Goal: Task Accomplishment & Management: Use online tool/utility

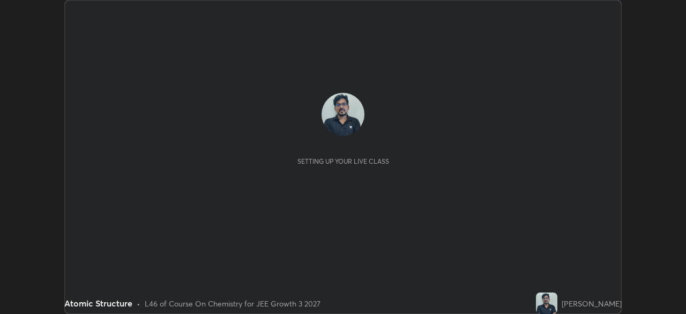
scroll to position [314, 686]
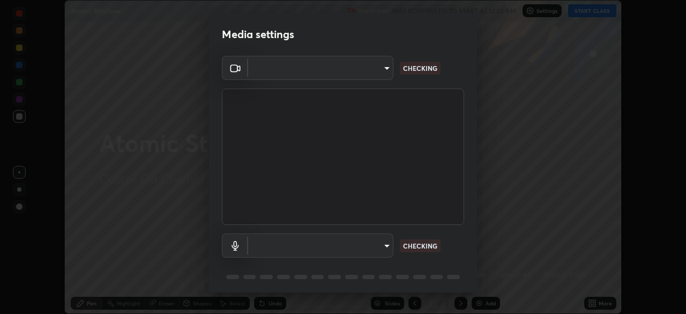
type input "443a52c1fcb7883315f8fd5a1b2310fe1caf799e36d708bb439fd655faabec6d"
type input "communications"
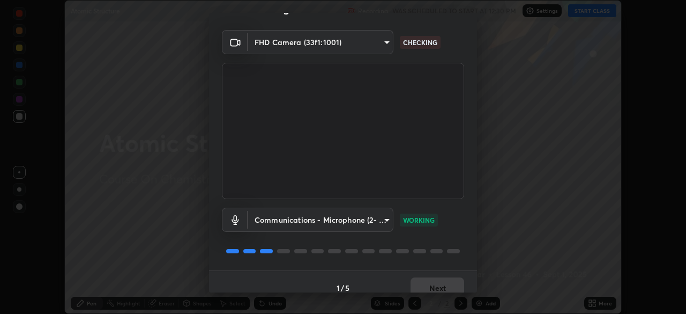
scroll to position [38, 0]
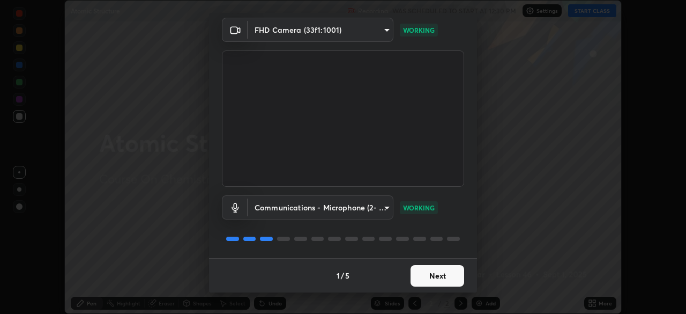
click at [428, 277] on button "Next" at bounding box center [438, 275] width 54 height 21
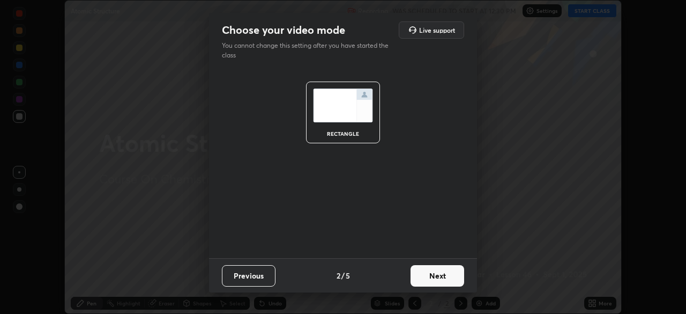
click at [433, 274] on button "Next" at bounding box center [438, 275] width 54 height 21
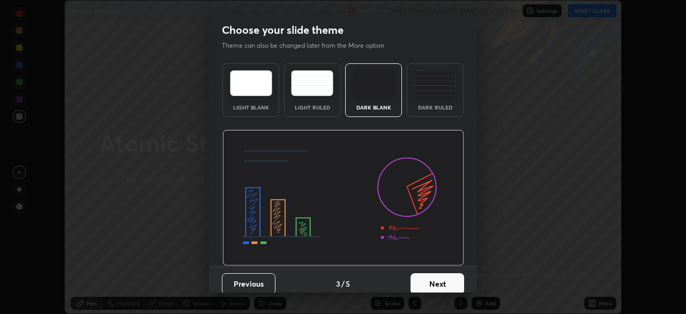
click at [435, 274] on button "Next" at bounding box center [438, 283] width 54 height 21
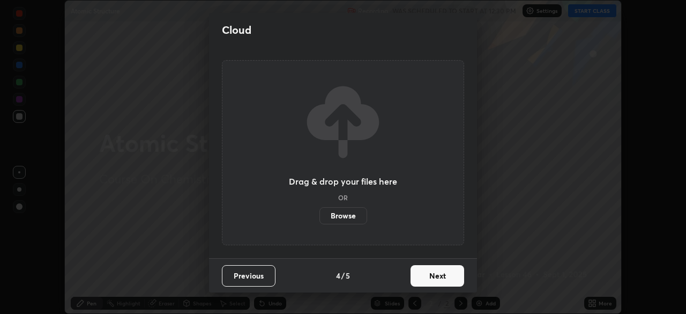
click at [428, 275] on button "Next" at bounding box center [438, 275] width 54 height 21
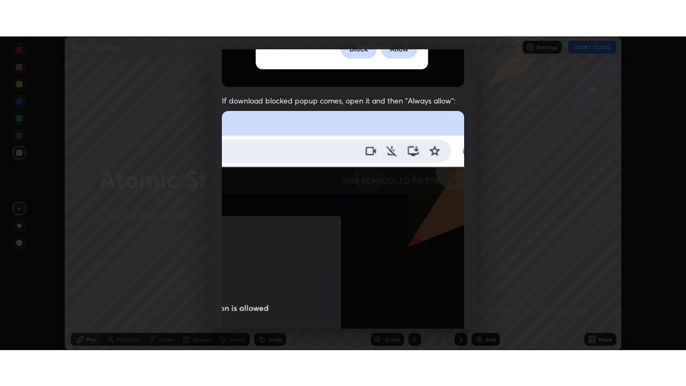
scroll to position [257, 0]
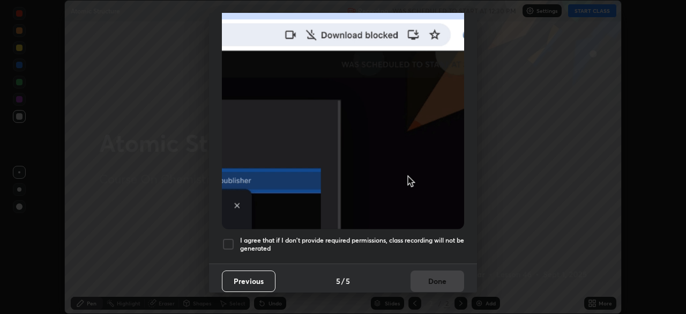
click at [229, 239] on div at bounding box center [228, 244] width 13 height 13
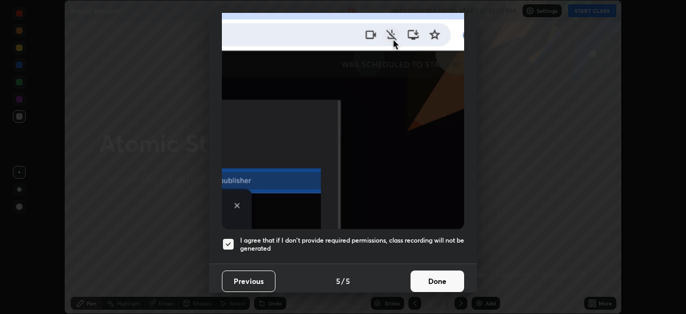
click at [429, 273] on button "Done" at bounding box center [438, 280] width 54 height 21
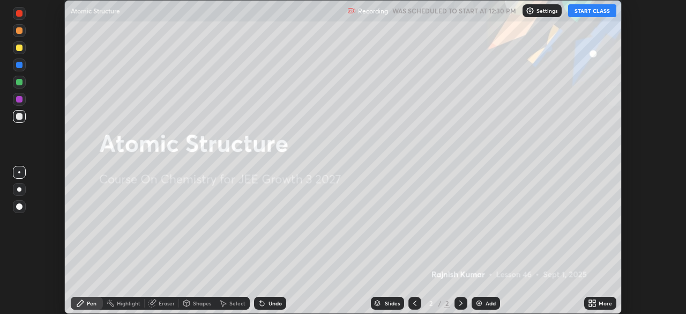
click at [590, 301] on icon at bounding box center [590, 301] width 3 height 3
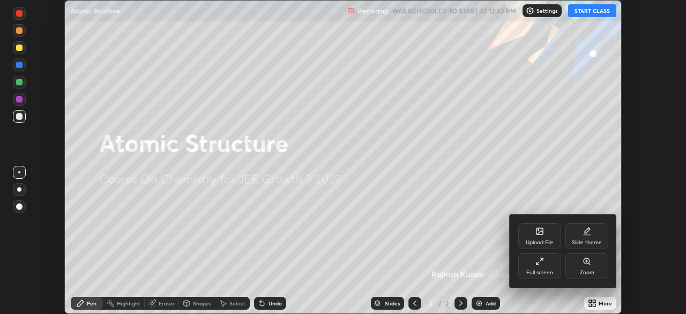
click at [538, 263] on icon at bounding box center [538, 263] width 3 height 3
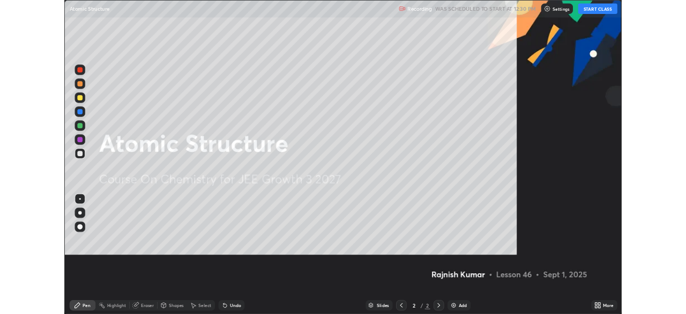
scroll to position [386, 686]
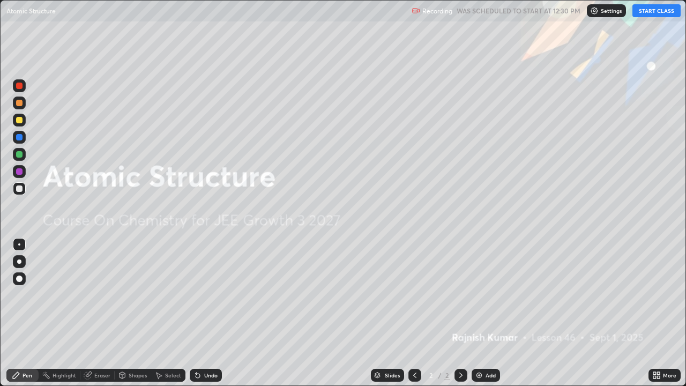
click at [658, 10] on button "START CLASS" at bounding box center [657, 10] width 48 height 13
click at [483, 313] on div "Add" at bounding box center [486, 375] width 28 height 13
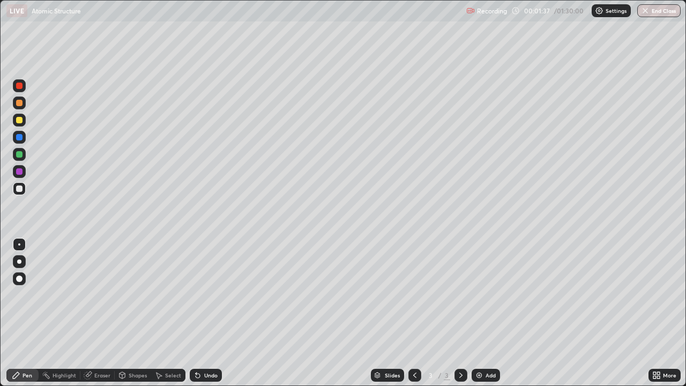
click at [20, 154] on div at bounding box center [19, 154] width 6 height 6
click at [19, 278] on div at bounding box center [19, 279] width 6 height 6
click at [19, 189] on div at bounding box center [19, 189] width 6 height 6
click at [206, 313] on div "Undo" at bounding box center [206, 375] width 32 height 13
click at [101, 313] on div "Eraser" at bounding box center [102, 375] width 16 height 5
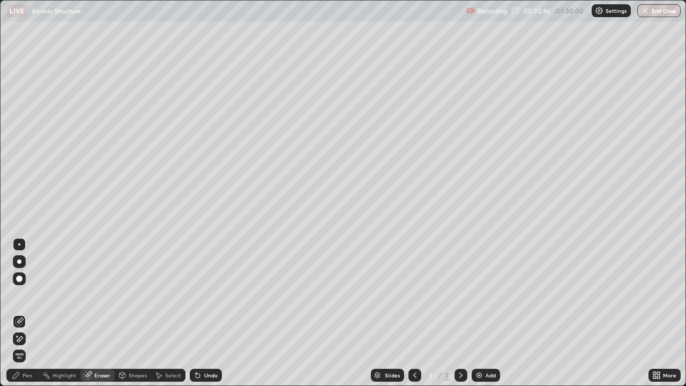
click at [21, 313] on div "Pen" at bounding box center [22, 375] width 32 height 13
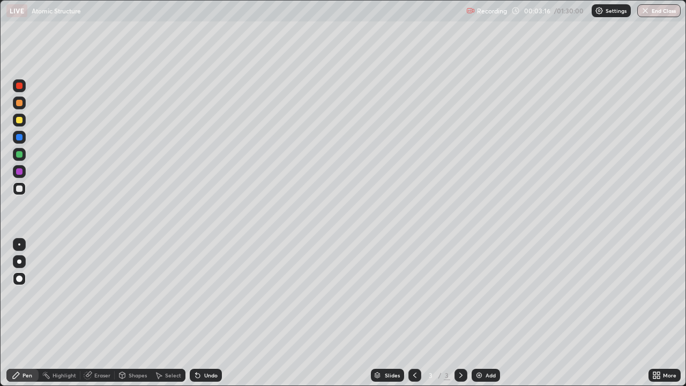
click at [106, 313] on div "Eraser" at bounding box center [102, 375] width 16 height 5
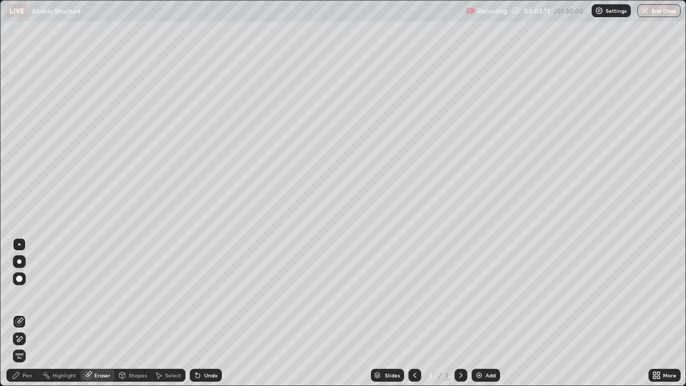
click at [27, 313] on div "Pen" at bounding box center [28, 375] width 10 height 5
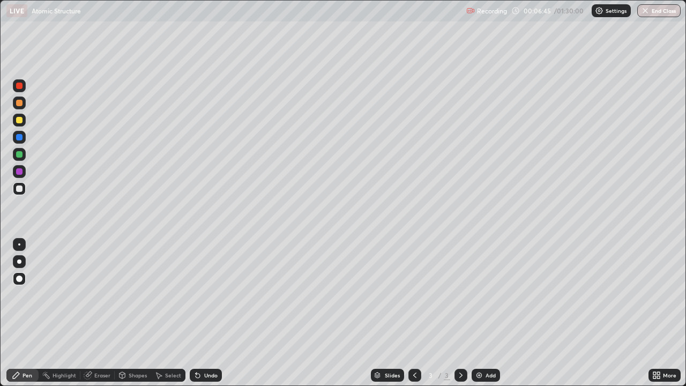
click at [486, 313] on div "Add" at bounding box center [491, 375] width 10 height 5
click at [137, 313] on div "Shapes" at bounding box center [138, 375] width 18 height 5
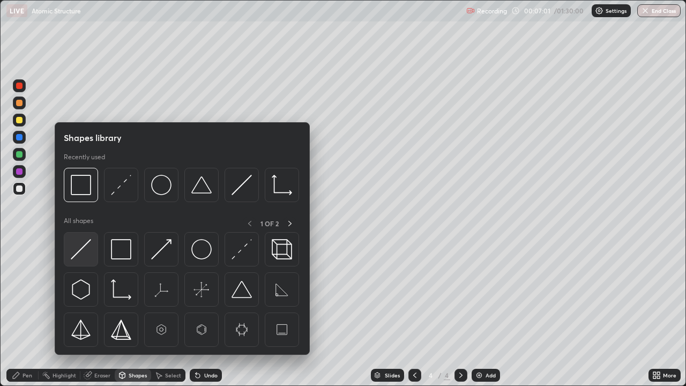
click at [87, 247] on img at bounding box center [81, 249] width 20 height 20
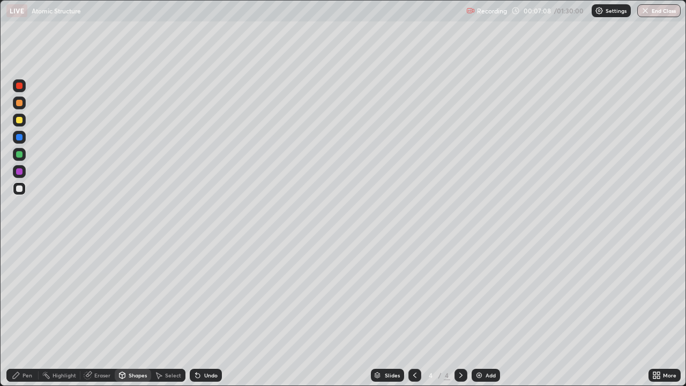
click at [29, 313] on div "Pen" at bounding box center [22, 375] width 32 height 13
click at [134, 313] on div "Shapes" at bounding box center [138, 375] width 18 height 5
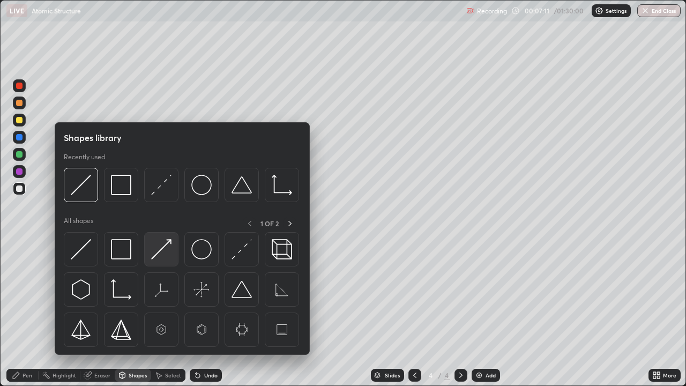
click at [164, 246] on img at bounding box center [161, 249] width 20 height 20
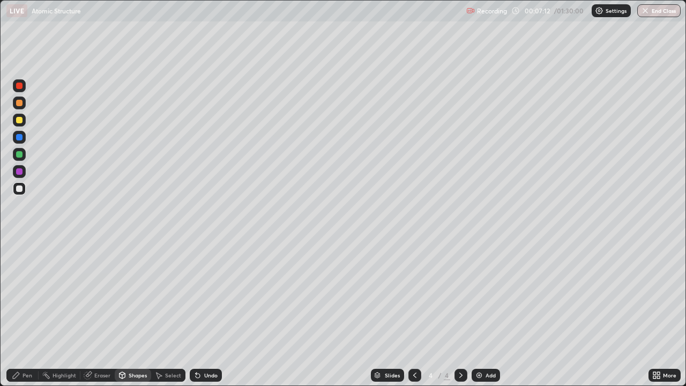
click at [25, 176] on div at bounding box center [19, 171] width 13 height 17
click at [32, 313] on div "Pen" at bounding box center [28, 375] width 10 height 5
click at [205, 313] on div "Undo" at bounding box center [210, 375] width 13 height 5
click at [206, 313] on div "Undo" at bounding box center [210, 375] width 13 height 5
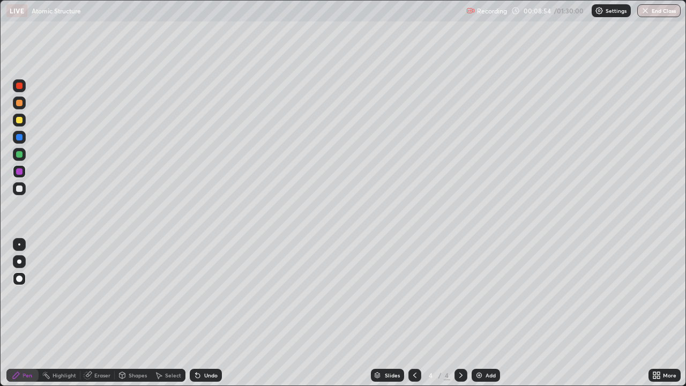
click at [208, 313] on div "Undo" at bounding box center [210, 375] width 13 height 5
click at [99, 313] on div "Eraser" at bounding box center [102, 375] width 16 height 5
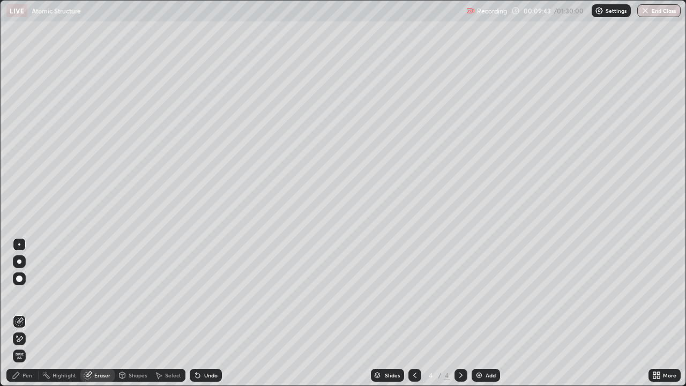
click at [24, 313] on div "Pen" at bounding box center [28, 375] width 10 height 5
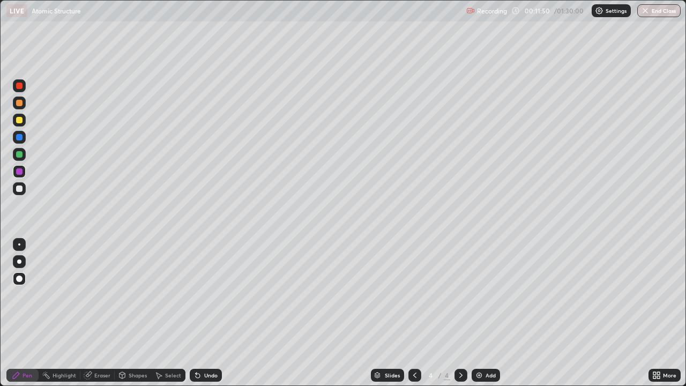
click at [490, 313] on div "Add" at bounding box center [491, 375] width 10 height 5
click at [22, 123] on div at bounding box center [19, 120] width 13 height 13
click at [206, 313] on div "Undo" at bounding box center [210, 375] width 13 height 5
click at [18, 154] on div at bounding box center [19, 154] width 6 height 6
click at [209, 313] on div "Undo" at bounding box center [210, 375] width 13 height 5
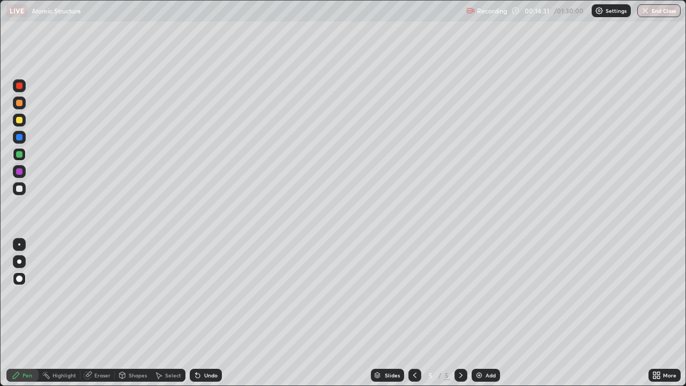
click at [19, 188] on div at bounding box center [19, 189] width 6 height 6
click at [208, 313] on div "Undo" at bounding box center [210, 375] width 13 height 5
click at [208, 313] on div "Undo" at bounding box center [206, 375] width 32 height 13
click at [204, 313] on div "Undo" at bounding box center [206, 375] width 32 height 13
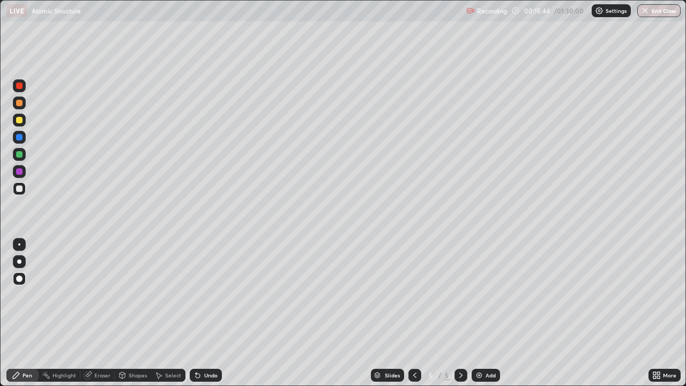
click at [214, 313] on div "Undo" at bounding box center [206, 375] width 32 height 13
click at [209, 313] on div "Undo" at bounding box center [210, 375] width 13 height 5
click at [166, 313] on div "Select" at bounding box center [173, 375] width 16 height 5
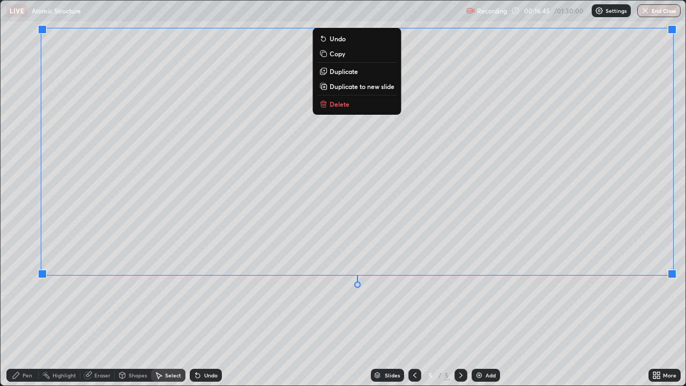
click at [42, 313] on div "0 ° Undo Copy Duplicate Duplicate to new slide Delete" at bounding box center [343, 193] width 685 height 385
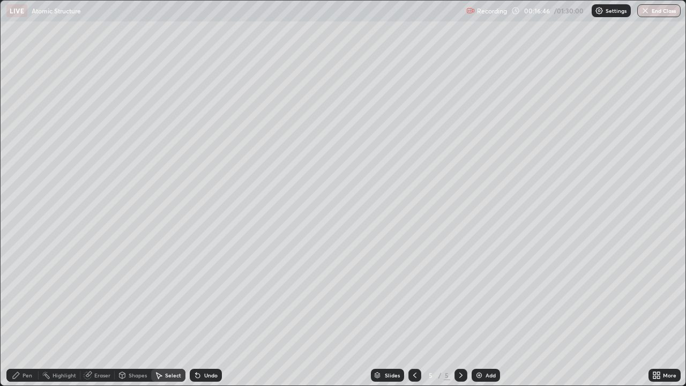
click at [23, 313] on div "Pen" at bounding box center [28, 375] width 10 height 5
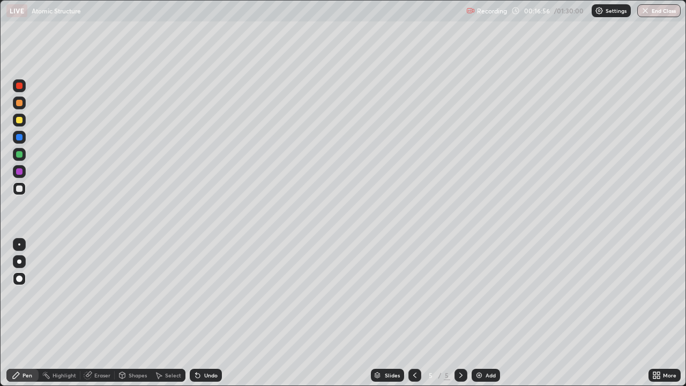
click at [209, 313] on div "Undo" at bounding box center [210, 375] width 13 height 5
click at [210, 313] on div "Undo" at bounding box center [210, 375] width 13 height 5
click at [205, 313] on div "Undo" at bounding box center [210, 375] width 13 height 5
click at [202, 313] on div "Undo" at bounding box center [206, 375] width 32 height 13
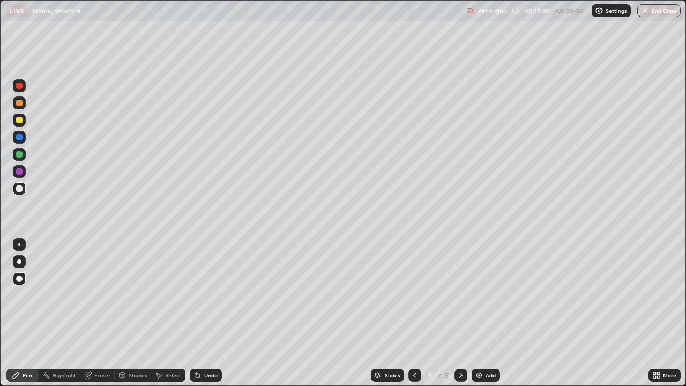
click at [484, 313] on div "Add" at bounding box center [486, 375] width 28 height 13
click at [132, 313] on div "Shapes" at bounding box center [138, 375] width 18 height 5
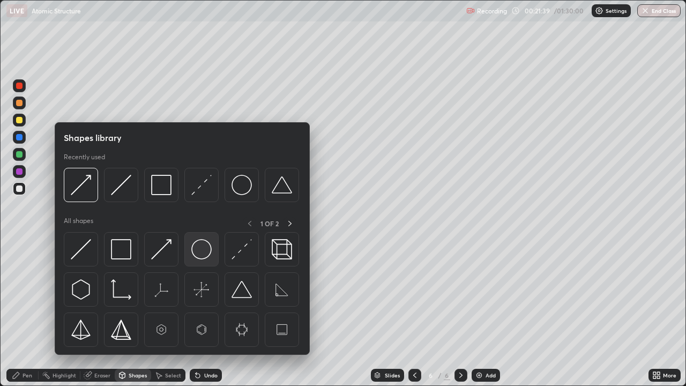
click at [205, 255] on img at bounding box center [201, 249] width 20 height 20
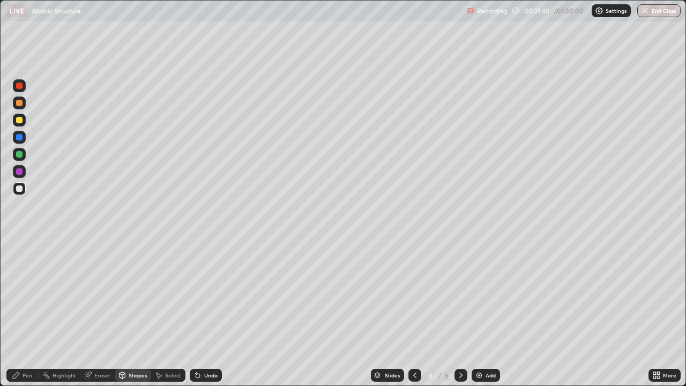
click at [25, 189] on div at bounding box center [19, 188] width 13 height 13
click at [173, 313] on div "Select" at bounding box center [173, 375] width 16 height 5
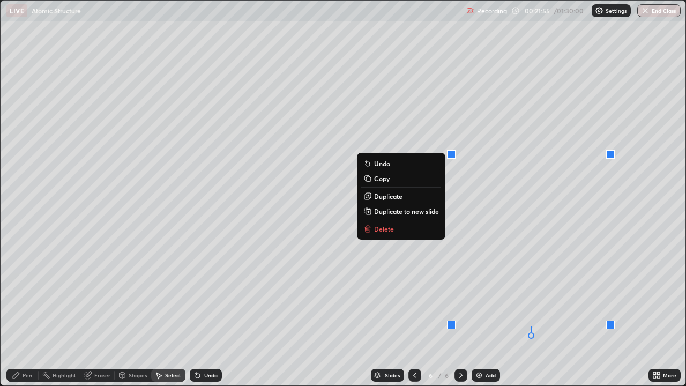
click at [486, 313] on div "0 ° Undo Copy Duplicate Duplicate to new slide Delete" at bounding box center [343, 193] width 685 height 385
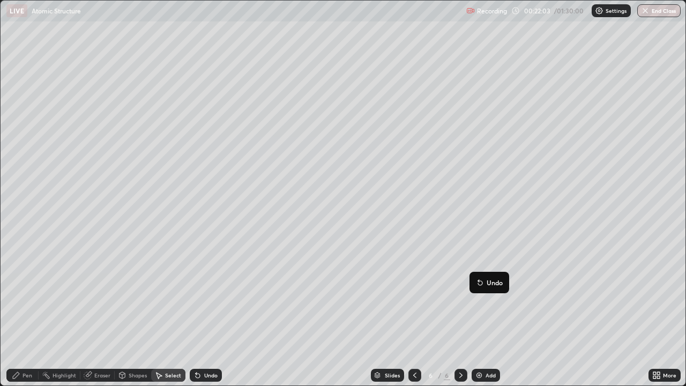
click at [413, 286] on div "0 ° Undo Copy Duplicate Duplicate to new slide Delete" at bounding box center [343, 193] width 685 height 385
click at [418, 293] on div "0 ° Undo Copy Duplicate Duplicate to new slide Delete" at bounding box center [343, 193] width 685 height 385
click at [25, 313] on div "Pen" at bounding box center [28, 375] width 10 height 5
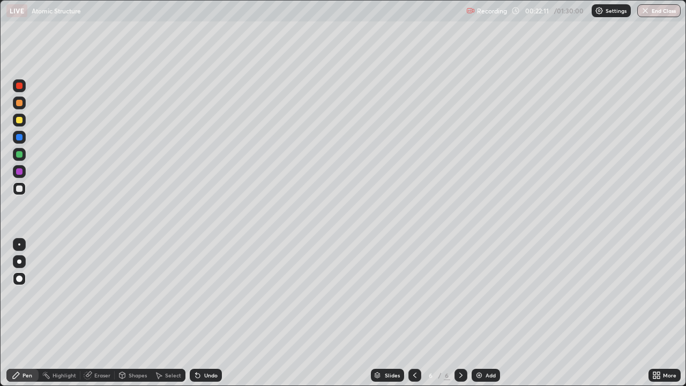
click at [23, 171] on div at bounding box center [19, 171] width 13 height 13
click at [21, 140] on div at bounding box center [19, 137] width 6 height 6
click at [18, 120] on div at bounding box center [19, 120] width 6 height 6
click at [655, 313] on icon at bounding box center [655, 373] width 3 height 3
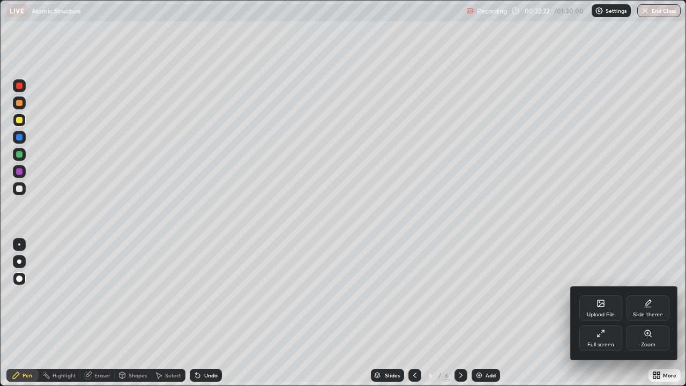
click at [605, 313] on div "Full screen" at bounding box center [601, 338] width 43 height 26
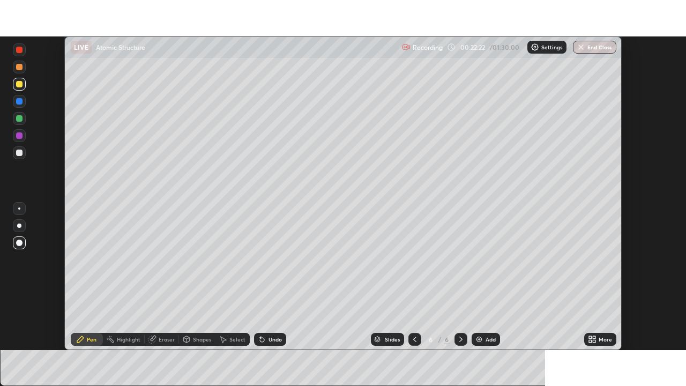
scroll to position [53305, 52932]
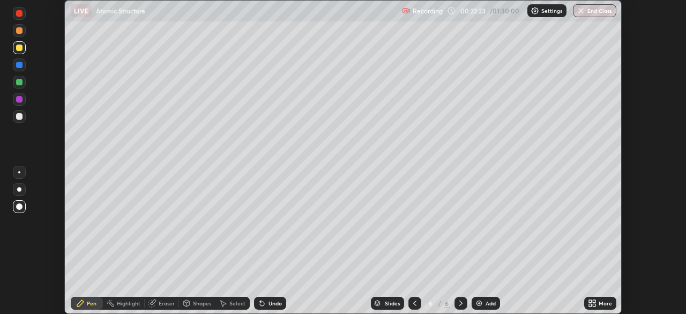
click at [594, 301] on icon at bounding box center [594, 301] width 3 height 3
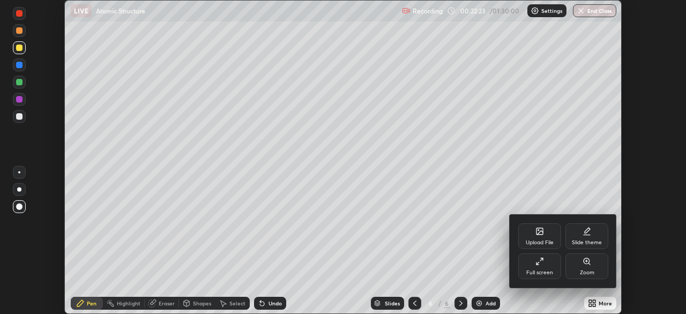
click at [540, 268] on div "Full screen" at bounding box center [539, 266] width 43 height 26
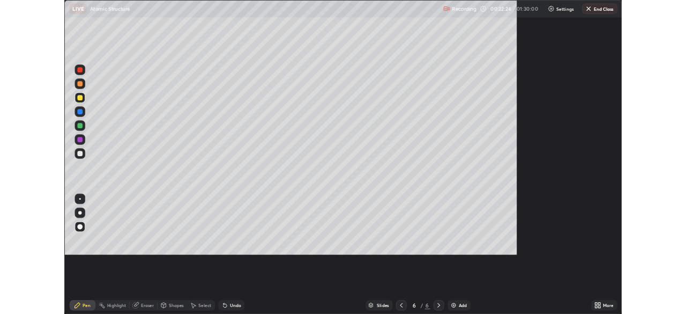
scroll to position [386, 686]
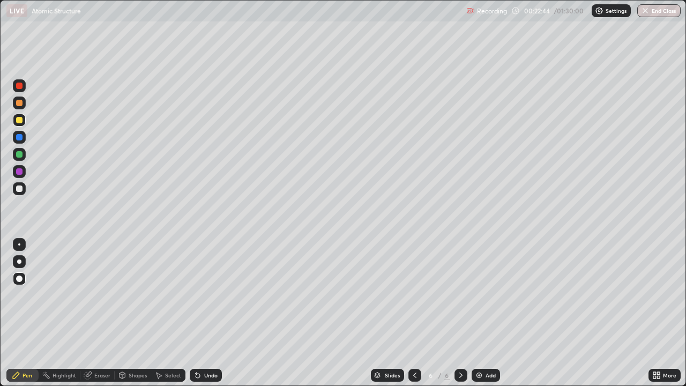
click at [21, 155] on div at bounding box center [19, 154] width 6 height 6
click at [199, 313] on icon at bounding box center [198, 375] width 9 height 9
click at [201, 313] on icon at bounding box center [198, 375] width 9 height 9
click at [204, 313] on div "Undo" at bounding box center [210, 375] width 13 height 5
click at [17, 172] on div at bounding box center [19, 171] width 6 height 6
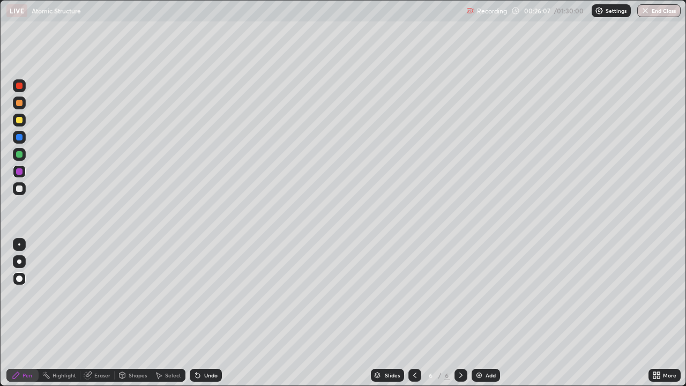
click at [484, 313] on div "Add" at bounding box center [486, 375] width 28 height 13
click at [19, 118] on div at bounding box center [19, 120] width 6 height 6
click at [122, 313] on icon at bounding box center [122, 377] width 0 height 4
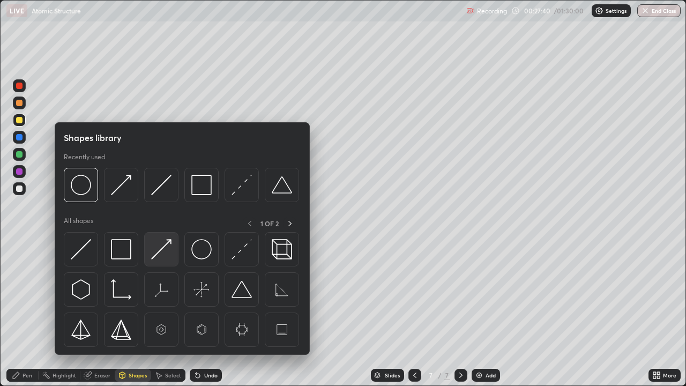
click at [158, 258] on img at bounding box center [161, 249] width 20 height 20
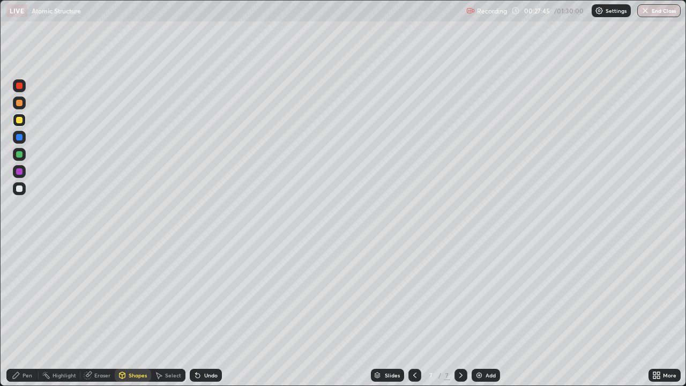
click at [19, 191] on div at bounding box center [19, 189] width 6 height 6
click at [209, 313] on div "Undo" at bounding box center [210, 375] width 13 height 5
click at [125, 313] on icon at bounding box center [122, 375] width 9 height 9
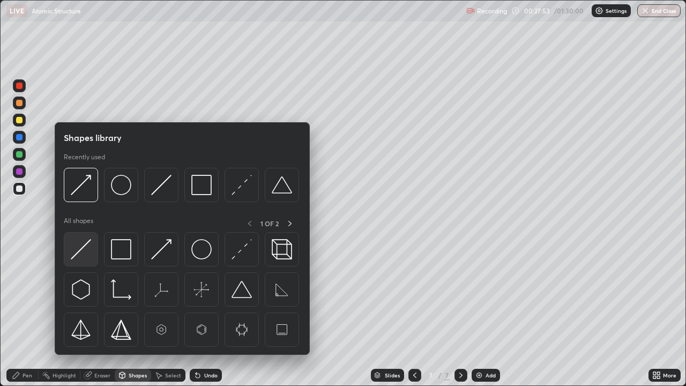
click at [86, 245] on img at bounding box center [81, 249] width 20 height 20
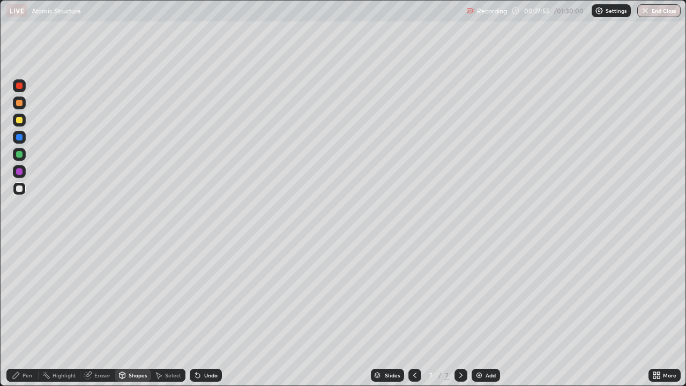
click at [22, 157] on div at bounding box center [19, 154] width 13 height 13
click at [25, 313] on div "Pen" at bounding box center [28, 375] width 10 height 5
click at [204, 313] on div "Undo" at bounding box center [206, 375] width 32 height 13
click at [206, 313] on div "Undo" at bounding box center [210, 375] width 13 height 5
click at [93, 313] on div "Eraser" at bounding box center [97, 375] width 34 height 13
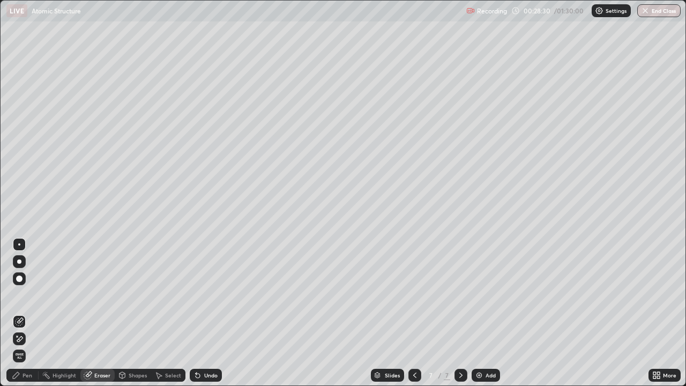
click at [43, 313] on circle at bounding box center [43, 375] width 1 height 1
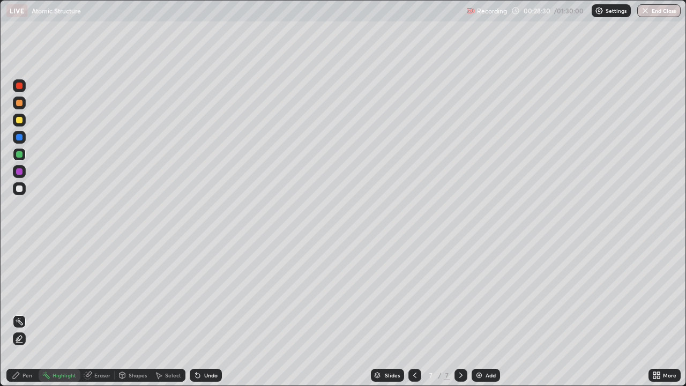
click at [25, 313] on div "Pen" at bounding box center [28, 375] width 10 height 5
click at [488, 313] on div "Add" at bounding box center [491, 375] width 10 height 5
click at [130, 313] on div "Shapes" at bounding box center [133, 375] width 36 height 13
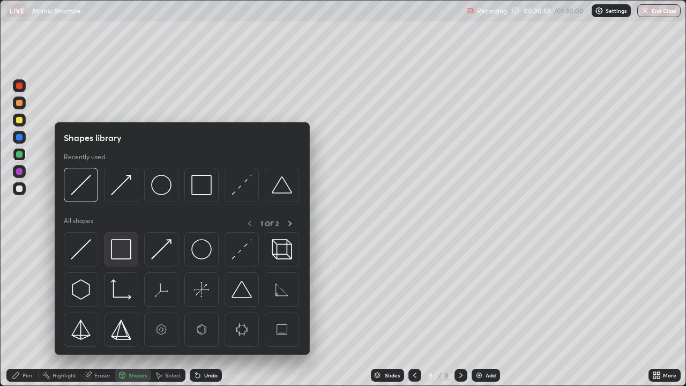
click at [114, 251] on img at bounding box center [121, 249] width 20 height 20
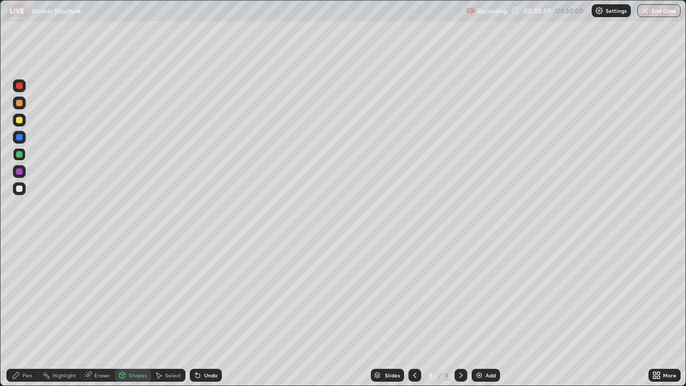
click at [18, 168] on div at bounding box center [19, 171] width 13 height 13
click at [31, 313] on div "Pen" at bounding box center [22, 375] width 32 height 13
click at [19, 190] on div at bounding box center [19, 189] width 6 height 6
click at [483, 313] on div "Add" at bounding box center [486, 375] width 28 height 13
click at [19, 124] on div at bounding box center [19, 120] width 13 height 13
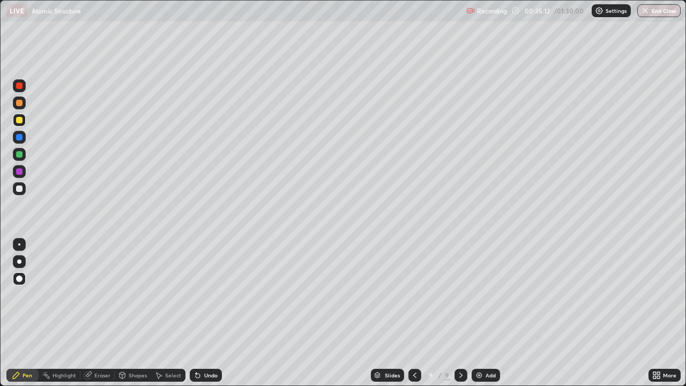
click at [19, 158] on div at bounding box center [19, 154] width 13 height 13
click at [200, 313] on icon at bounding box center [198, 375] width 9 height 9
click at [202, 313] on div "Undo" at bounding box center [206, 375] width 32 height 13
click at [204, 313] on div "Undo" at bounding box center [206, 375] width 32 height 13
click at [134, 313] on div "Shapes" at bounding box center [133, 375] width 36 height 13
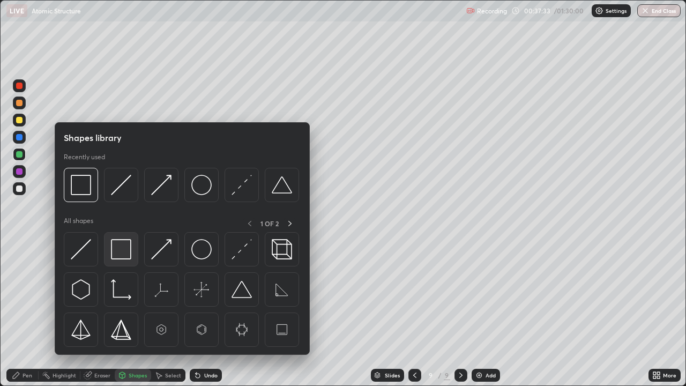
click at [125, 255] on img at bounding box center [121, 249] width 20 height 20
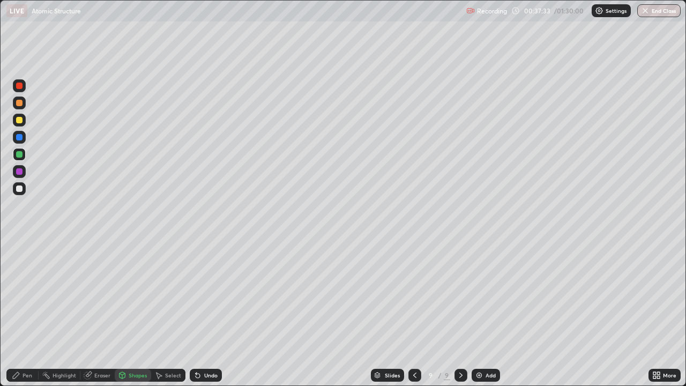
click at [16, 172] on div at bounding box center [19, 171] width 13 height 13
click at [171, 313] on div "Select" at bounding box center [173, 375] width 16 height 5
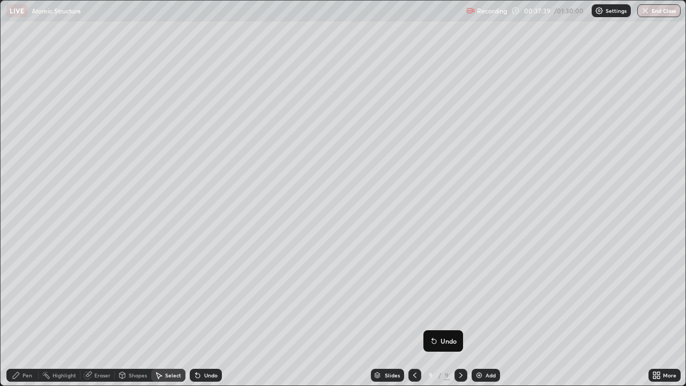
click at [381, 313] on div "0 ° Undo Copy Duplicate Duplicate to new slide Delete" at bounding box center [343, 193] width 685 height 385
click at [366, 313] on div "0 ° Undo Copy Duplicate Duplicate to new slide Delete" at bounding box center [343, 193] width 685 height 385
click at [487, 313] on div "Add" at bounding box center [491, 375] width 10 height 5
click at [25, 313] on div "Pen" at bounding box center [28, 375] width 10 height 5
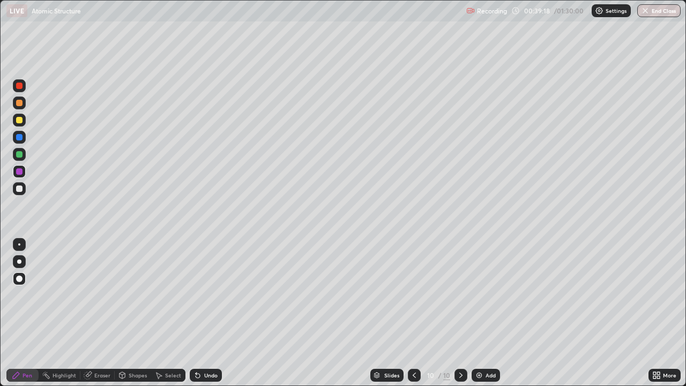
click at [130, 313] on div "Shapes" at bounding box center [138, 375] width 18 height 5
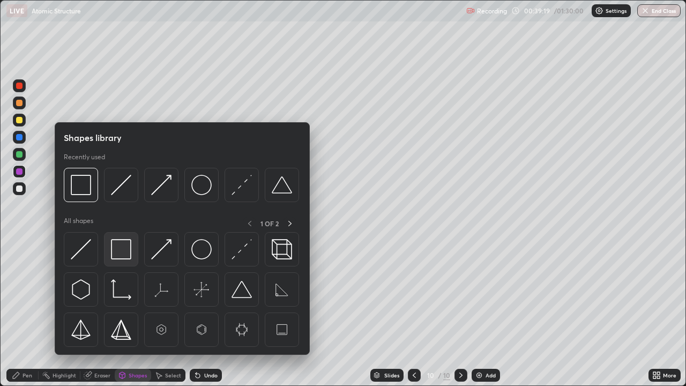
click at [130, 248] on img at bounding box center [121, 249] width 20 height 20
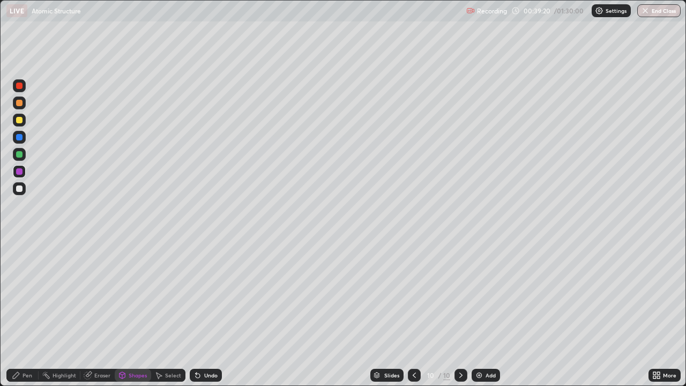
click at [20, 188] on div at bounding box center [19, 189] width 6 height 6
click at [23, 313] on div "Pen" at bounding box center [28, 375] width 10 height 5
click at [18, 117] on div at bounding box center [19, 120] width 6 height 6
click at [655, 313] on icon at bounding box center [655, 377] width 3 height 3
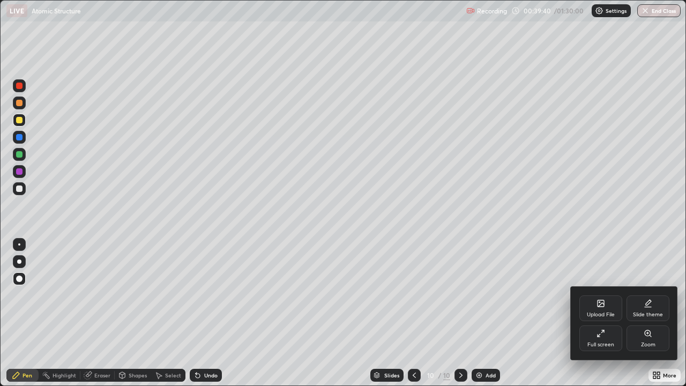
click at [597, 313] on div "Full screen" at bounding box center [601, 338] width 43 height 26
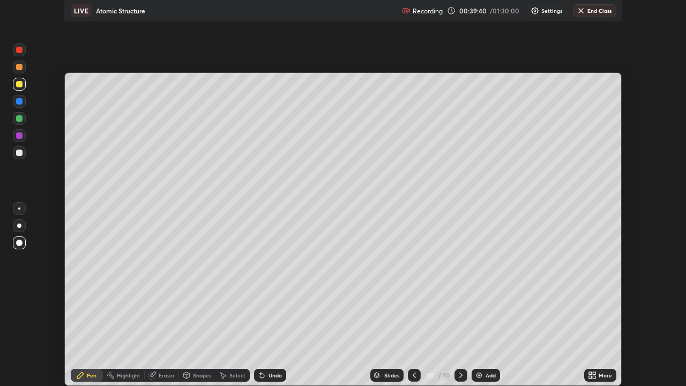
scroll to position [53305, 52932]
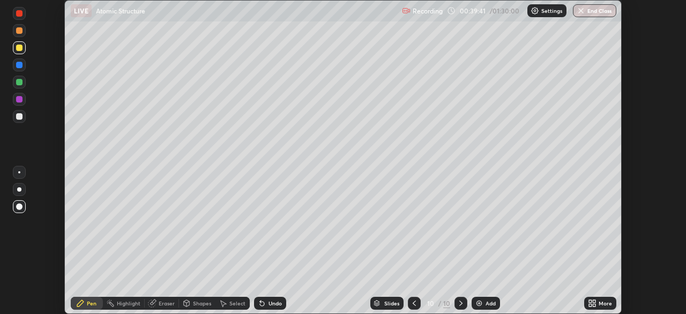
click at [592, 301] on icon at bounding box center [592, 303] width 9 height 9
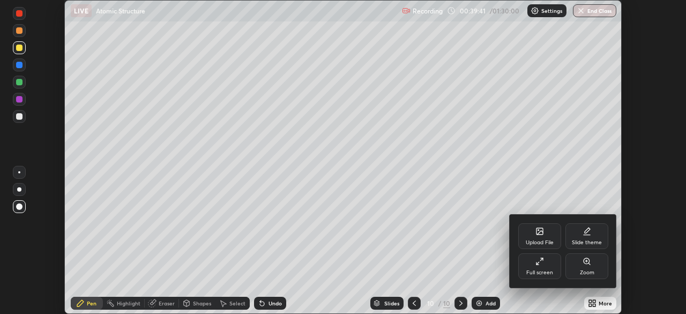
click at [544, 254] on div "Full screen" at bounding box center [539, 266] width 43 height 26
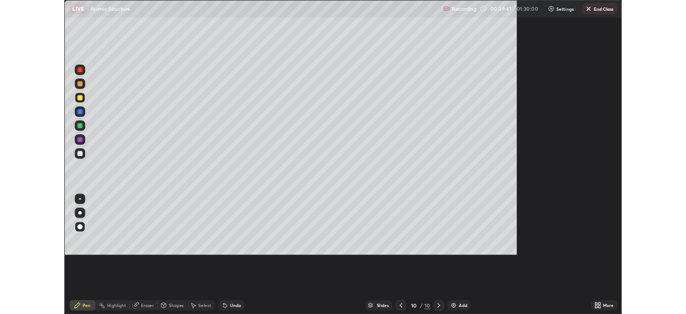
scroll to position [386, 686]
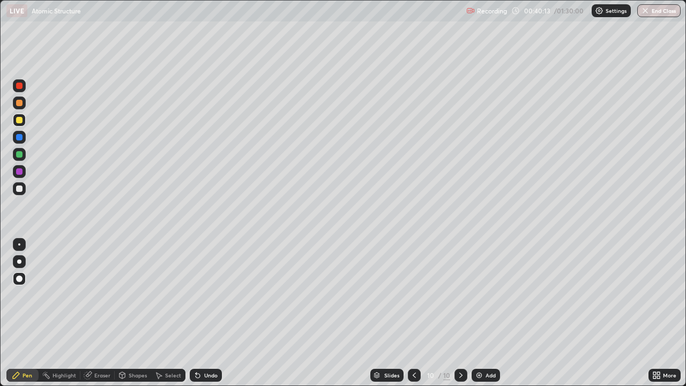
click at [203, 313] on div "Undo" at bounding box center [206, 375] width 32 height 13
click at [420, 313] on div at bounding box center [414, 375] width 13 height 13
click at [94, 313] on div "Eraser" at bounding box center [102, 375] width 16 height 5
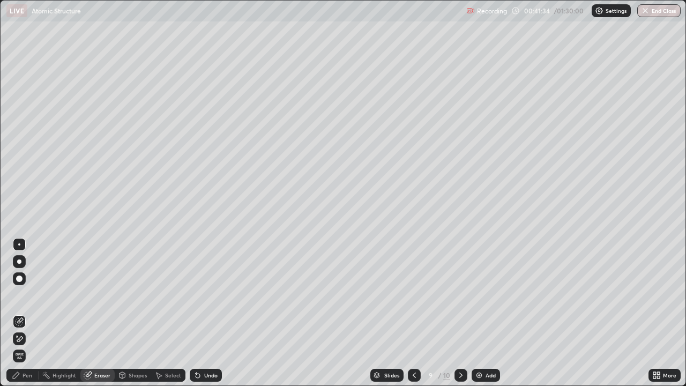
click at [43, 313] on circle at bounding box center [43, 373] width 1 height 1
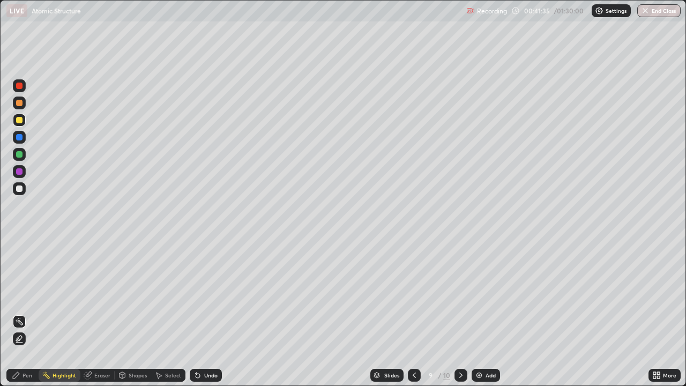
click at [20, 313] on icon at bounding box center [16, 375] width 9 height 9
click at [460, 313] on div at bounding box center [461, 375] width 13 height 13
click at [21, 189] on div at bounding box center [19, 189] width 6 height 6
click at [24, 155] on div at bounding box center [19, 154] width 13 height 13
click at [415, 313] on icon at bounding box center [414, 375] width 9 height 9
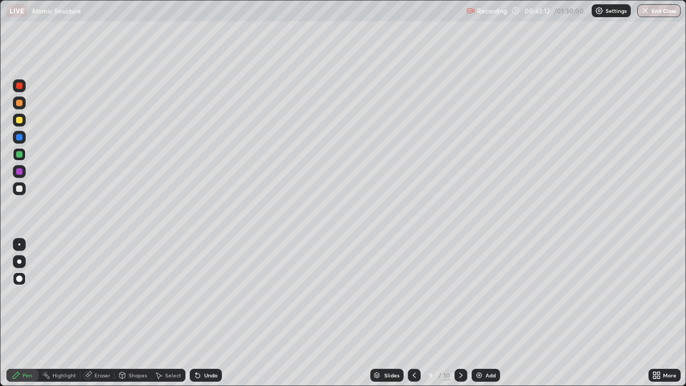
click at [461, 313] on icon at bounding box center [461, 375] width 9 height 9
click at [479, 313] on img at bounding box center [479, 375] width 9 height 9
click at [126, 313] on div "Shapes" at bounding box center [133, 375] width 36 height 13
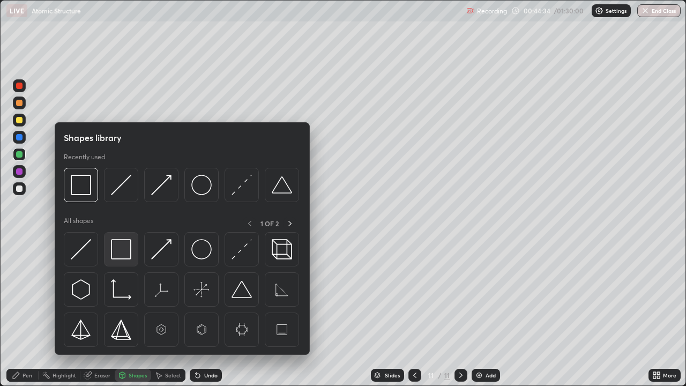
click at [122, 251] on img at bounding box center [121, 249] width 20 height 20
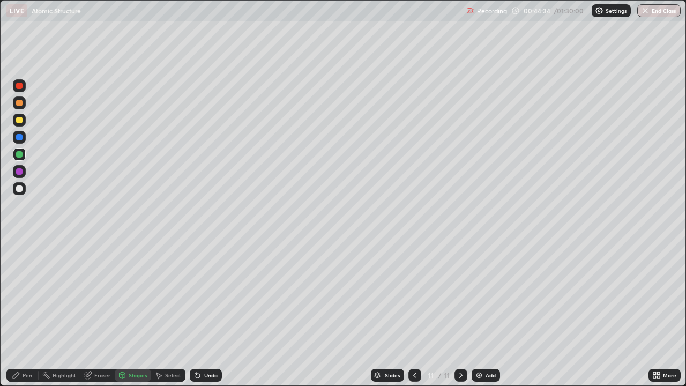
click at [21, 188] on div at bounding box center [19, 189] width 6 height 6
click at [24, 313] on div "Pen" at bounding box center [28, 375] width 10 height 5
click at [17, 157] on div at bounding box center [19, 154] width 6 height 6
click at [208, 313] on div "Undo" at bounding box center [210, 375] width 13 height 5
click at [90, 313] on icon at bounding box center [88, 375] width 9 height 9
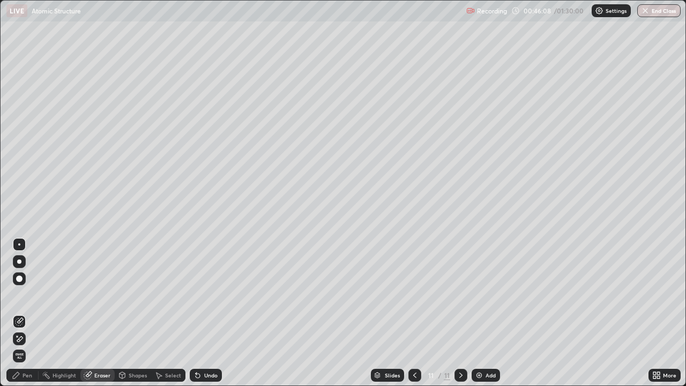
click at [25, 313] on div "Pen" at bounding box center [28, 375] width 10 height 5
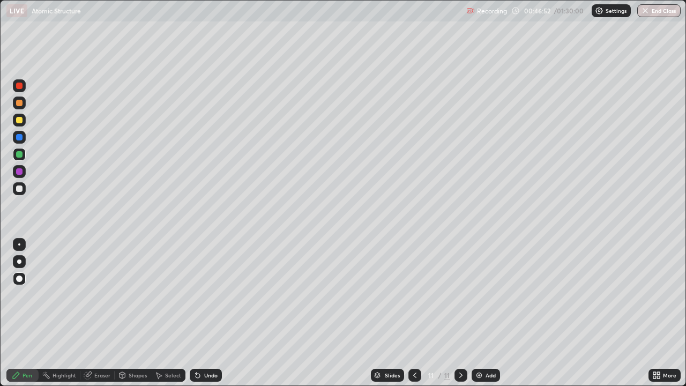
click at [164, 313] on div "Select" at bounding box center [168, 375] width 34 height 13
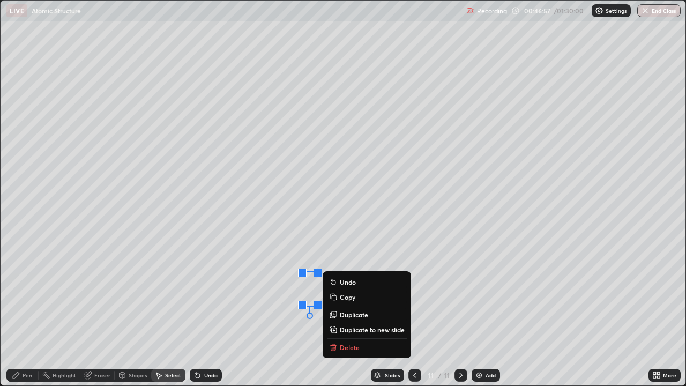
click at [25, 313] on div "Pen" at bounding box center [28, 375] width 10 height 5
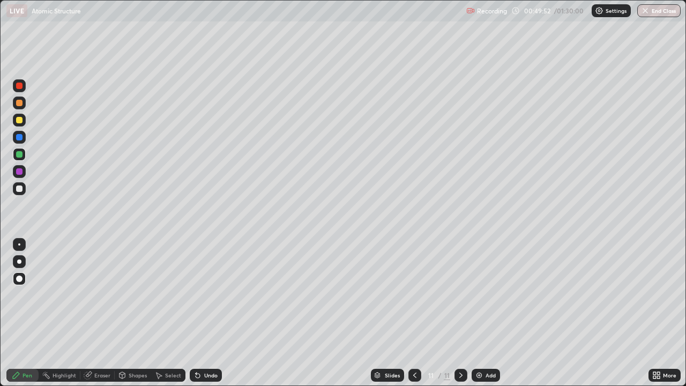
click at [491, 313] on div "Add" at bounding box center [491, 375] width 10 height 5
click at [655, 313] on icon at bounding box center [655, 373] width 3 height 3
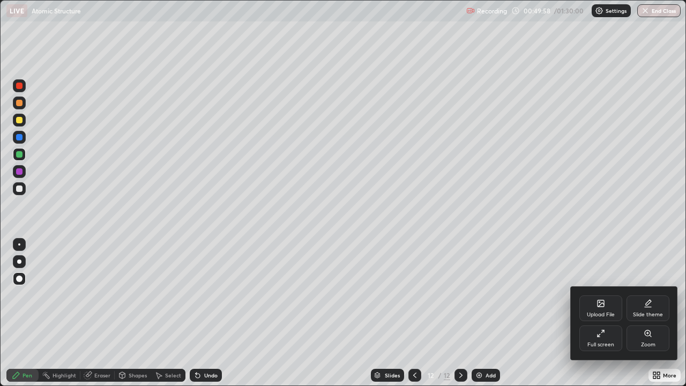
click at [596, 313] on div "Full screen" at bounding box center [601, 338] width 43 height 26
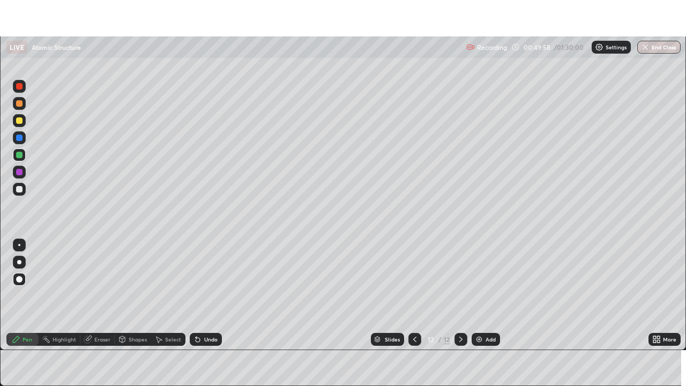
scroll to position [53305, 52932]
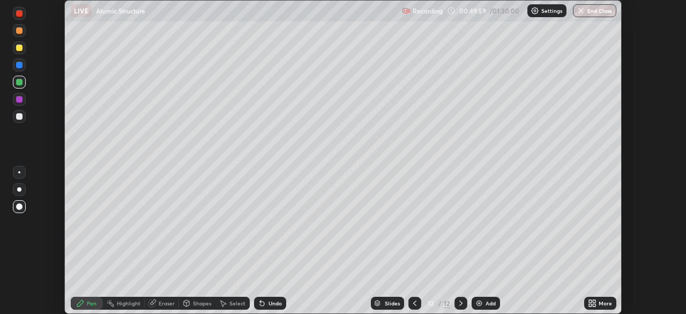
click at [591, 300] on icon at bounding box center [590, 301] width 3 height 3
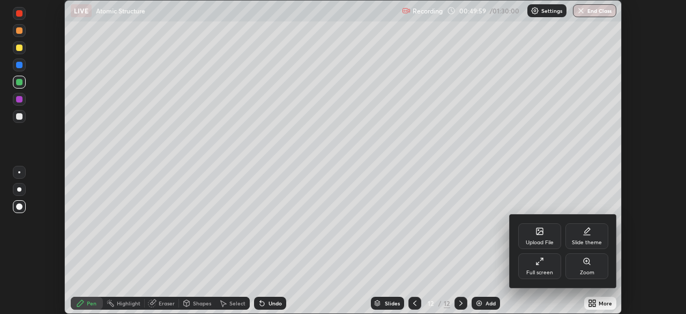
click at [543, 267] on div "Full screen" at bounding box center [539, 266] width 43 height 26
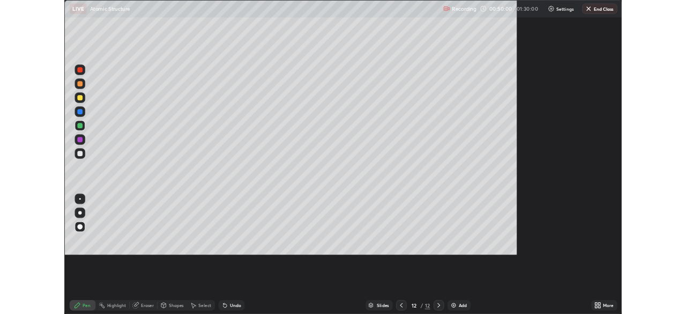
scroll to position [386, 686]
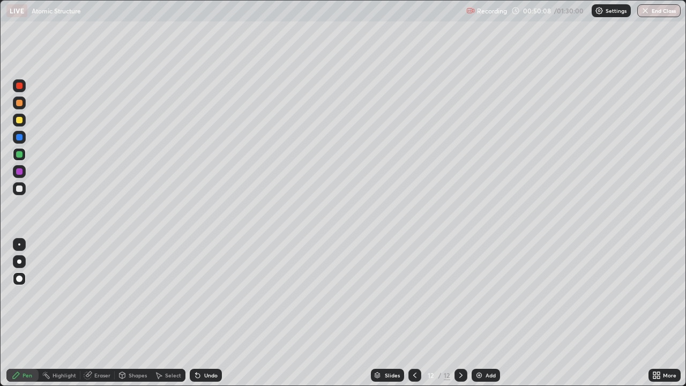
click at [19, 190] on div at bounding box center [19, 189] width 6 height 6
click at [206, 313] on div "Undo" at bounding box center [210, 375] width 13 height 5
click at [409, 313] on div at bounding box center [415, 375] width 13 height 13
click at [460, 313] on icon at bounding box center [461, 375] width 9 height 9
click at [162, 313] on div "Select" at bounding box center [168, 375] width 34 height 13
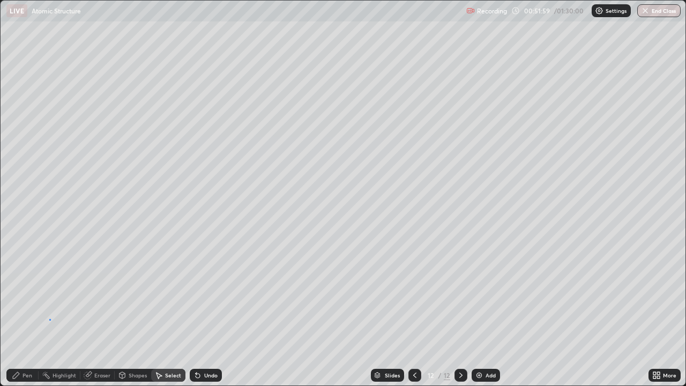
click at [50, 313] on div "0 ° Undo Copy Duplicate Duplicate to new slide Delete" at bounding box center [343, 193] width 685 height 385
click at [25, 313] on div "Pen" at bounding box center [28, 375] width 10 height 5
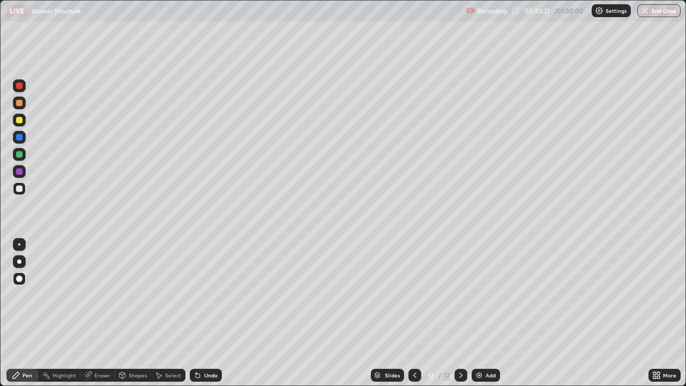
click at [488, 313] on div "Add" at bounding box center [491, 375] width 10 height 5
click at [20, 172] on div at bounding box center [19, 171] width 6 height 6
click at [412, 313] on icon at bounding box center [415, 375] width 9 height 9
click at [461, 313] on icon at bounding box center [461, 375] width 3 height 5
click at [479, 313] on img at bounding box center [479, 375] width 9 height 9
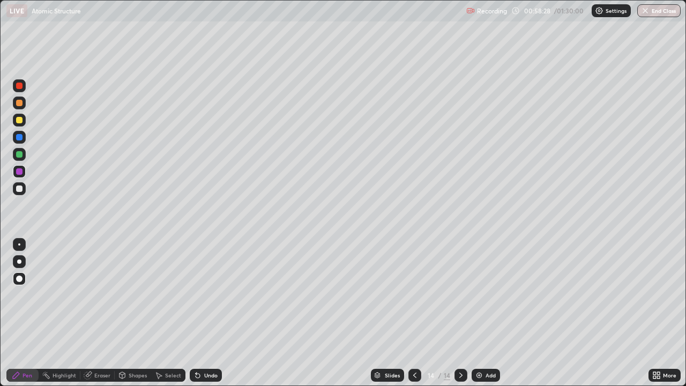
click at [20, 188] on div at bounding box center [19, 189] width 6 height 6
click at [18, 120] on div at bounding box center [19, 120] width 6 height 6
click at [21, 189] on div at bounding box center [19, 189] width 6 height 6
click at [19, 171] on div at bounding box center [19, 171] width 6 height 6
click at [171, 313] on div "Select" at bounding box center [168, 375] width 34 height 13
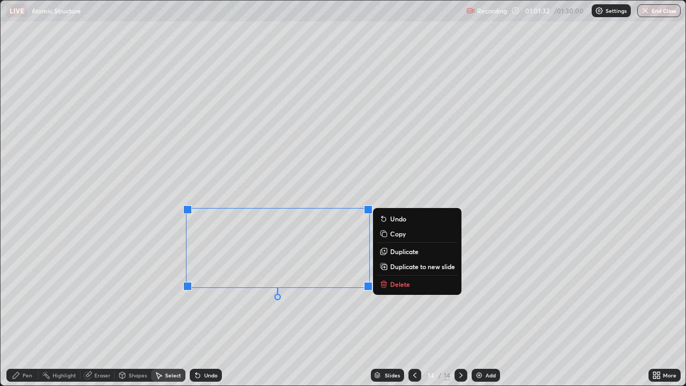
click at [96, 247] on div "0 ° Undo Copy Duplicate Duplicate to new slide Delete" at bounding box center [343, 193] width 685 height 385
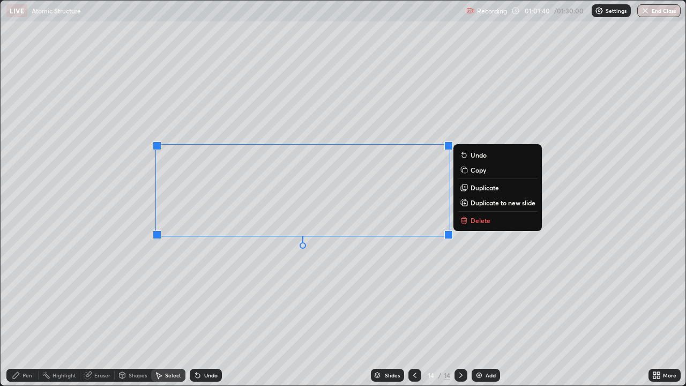
click at [158, 272] on div "0 ° Undo Copy Duplicate Duplicate to new slide Delete" at bounding box center [343, 193] width 685 height 385
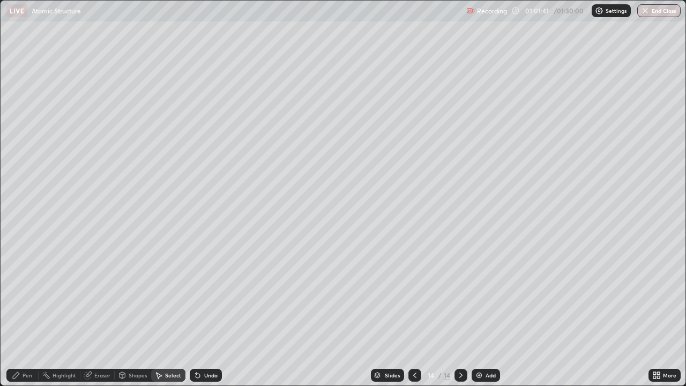
click at [24, 313] on div "Pen" at bounding box center [28, 375] width 10 height 5
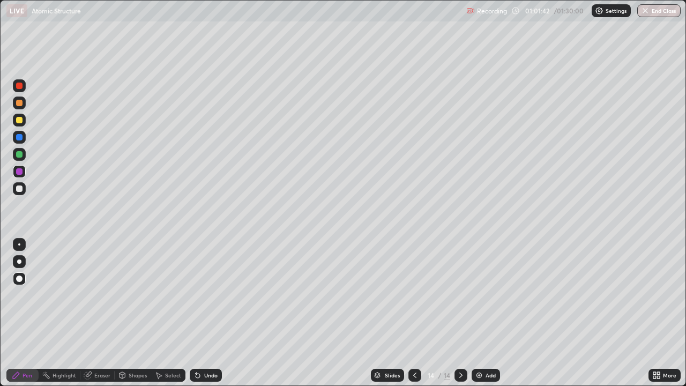
click at [20, 157] on div at bounding box center [19, 154] width 6 height 6
click at [654, 313] on icon at bounding box center [655, 377] width 3 height 3
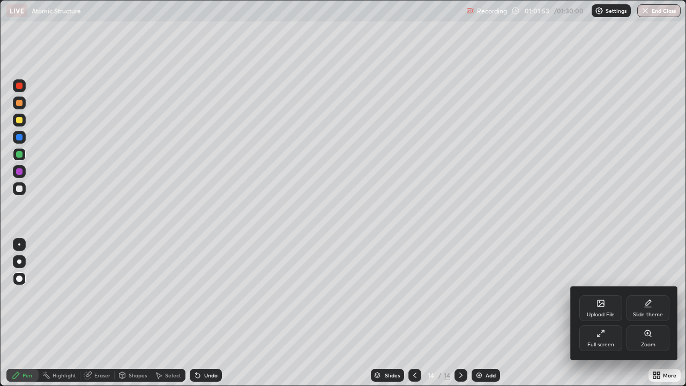
click at [590, 313] on div "Full screen" at bounding box center [601, 338] width 43 height 26
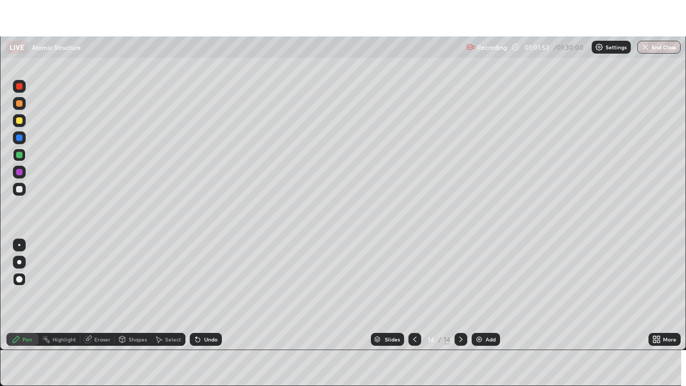
scroll to position [53305, 52932]
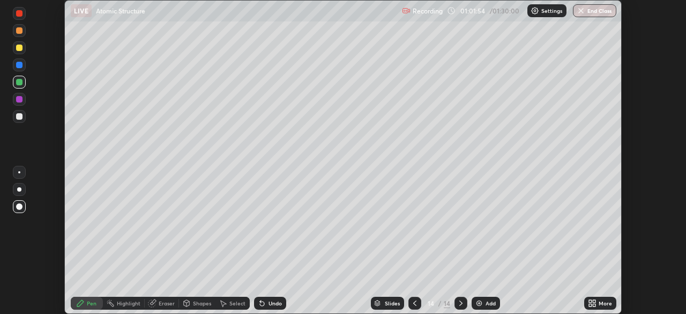
click at [590, 305] on icon at bounding box center [590, 304] width 3 height 3
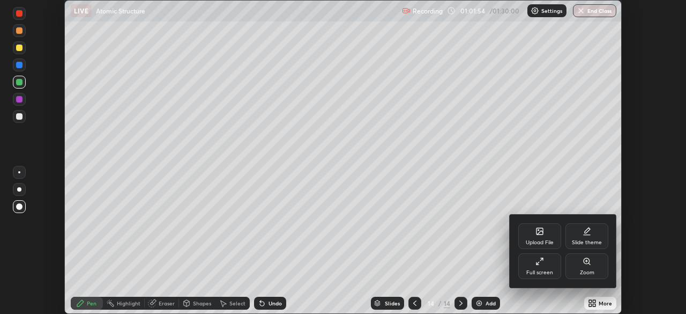
click at [540, 274] on div "Full screen" at bounding box center [540, 272] width 27 height 5
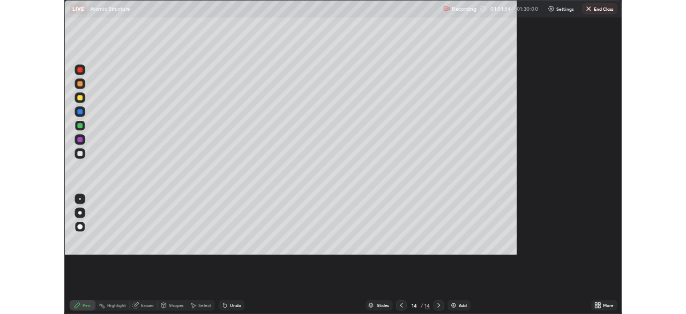
scroll to position [386, 686]
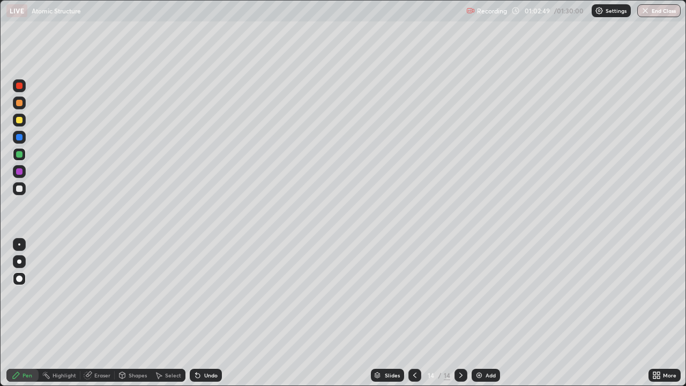
click at [169, 313] on div "Select" at bounding box center [173, 375] width 16 height 5
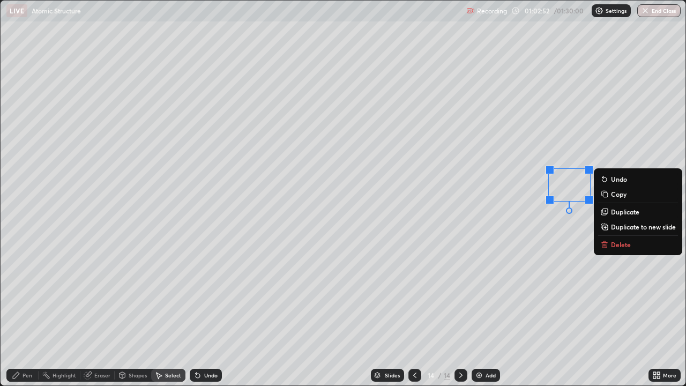
click at [617, 245] on p "Delete" at bounding box center [621, 244] width 20 height 9
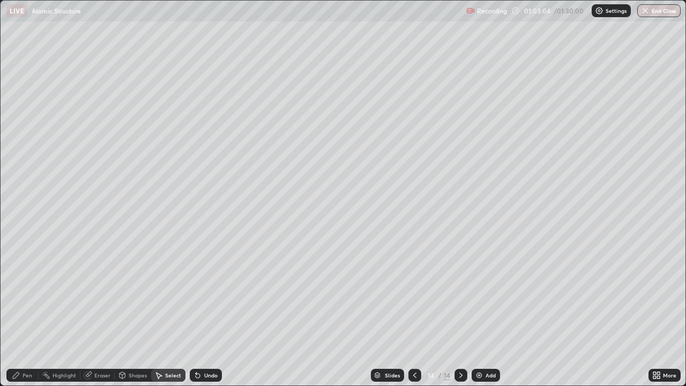
click at [32, 313] on div "Pen" at bounding box center [28, 375] width 10 height 5
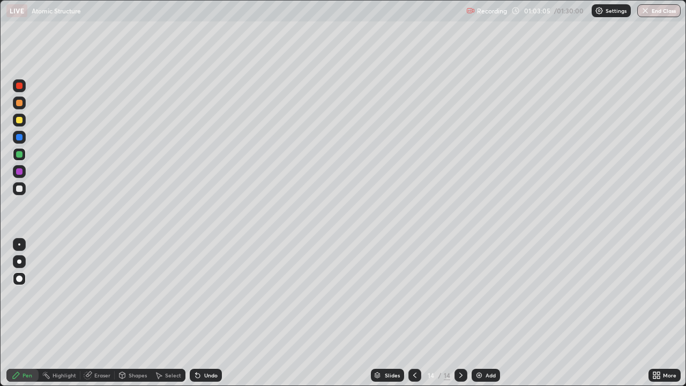
click at [19, 188] on div at bounding box center [19, 189] width 6 height 6
click at [218, 313] on div "Undo" at bounding box center [206, 375] width 32 height 13
click at [206, 313] on div "Undo" at bounding box center [210, 375] width 13 height 5
click at [490, 313] on div "Add" at bounding box center [491, 375] width 10 height 5
click at [132, 313] on div "Shapes" at bounding box center [138, 375] width 18 height 5
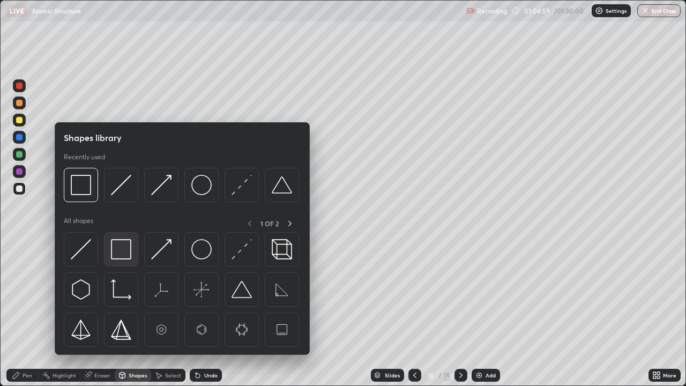
click at [121, 248] on img at bounding box center [121, 249] width 20 height 20
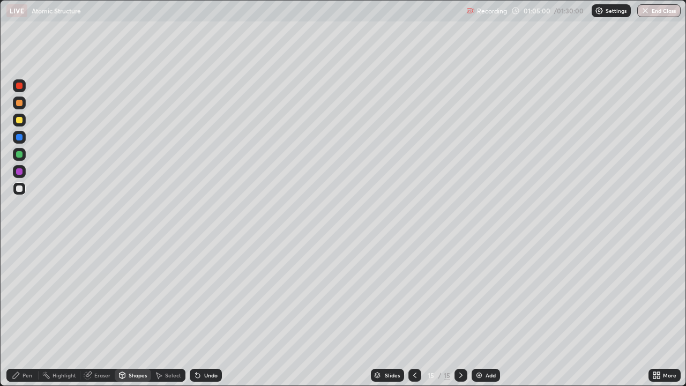
click at [21, 190] on div at bounding box center [19, 189] width 6 height 6
click at [30, 313] on div "Pen" at bounding box center [22, 375] width 32 height 13
click at [18, 118] on div at bounding box center [19, 120] width 6 height 6
click at [207, 313] on div "Undo" at bounding box center [206, 375] width 32 height 13
click at [210, 313] on div "Undo" at bounding box center [206, 375] width 32 height 13
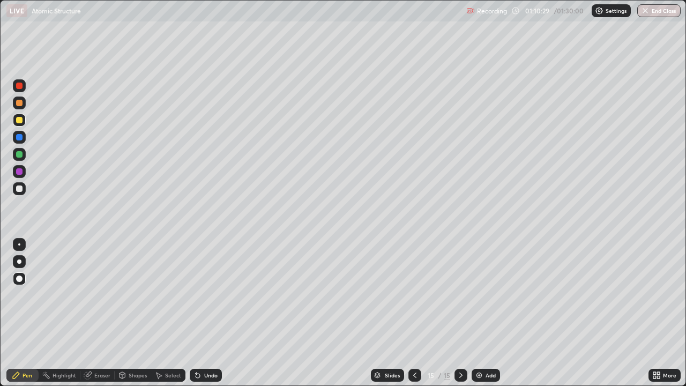
click at [486, 313] on div "Add" at bounding box center [491, 375] width 10 height 5
click at [414, 313] on icon at bounding box center [415, 375] width 9 height 9
click at [455, 313] on div at bounding box center [461, 375] width 13 height 13
click at [209, 313] on div "Undo" at bounding box center [210, 375] width 13 height 5
click at [214, 313] on div "Undo" at bounding box center [206, 375] width 32 height 13
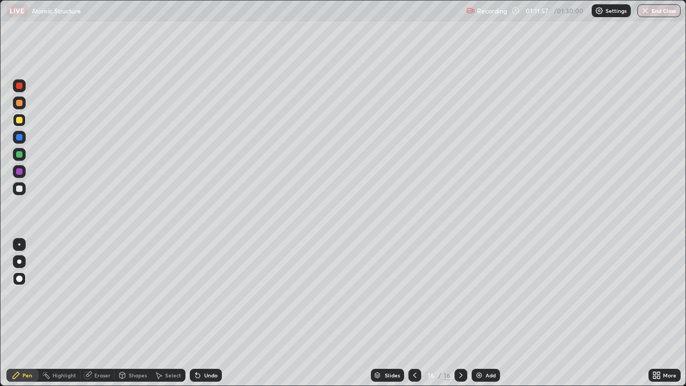
click at [128, 313] on div "Shapes" at bounding box center [133, 375] width 36 height 13
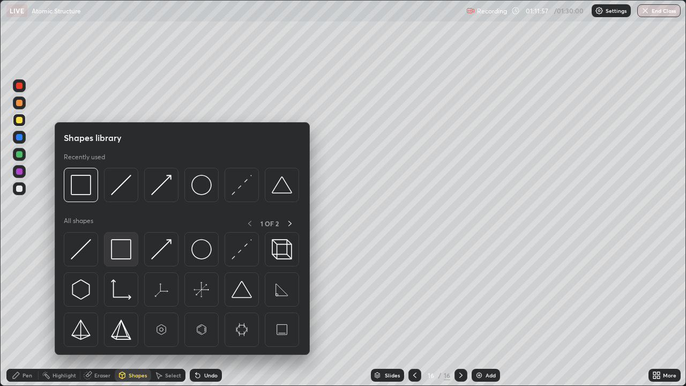
click at [121, 249] on img at bounding box center [121, 249] width 20 height 20
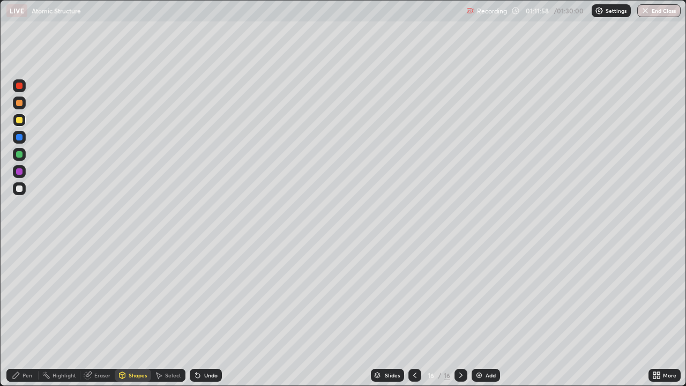
click at [19, 172] on div at bounding box center [19, 171] width 6 height 6
click at [168, 313] on div "Select" at bounding box center [168, 375] width 34 height 13
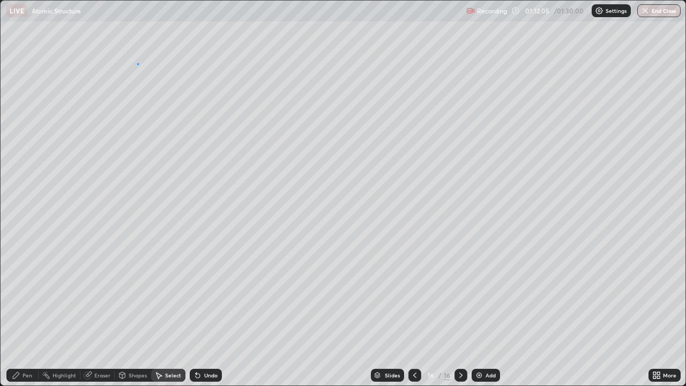
click at [138, 64] on div "0 ° Undo Copy Duplicate Duplicate to new slide Delete" at bounding box center [343, 193] width 685 height 385
click at [113, 213] on div "0 ° Undo Copy Duplicate Duplicate to new slide Delete" at bounding box center [343, 193] width 685 height 385
click at [655, 313] on icon at bounding box center [655, 373] width 3 height 3
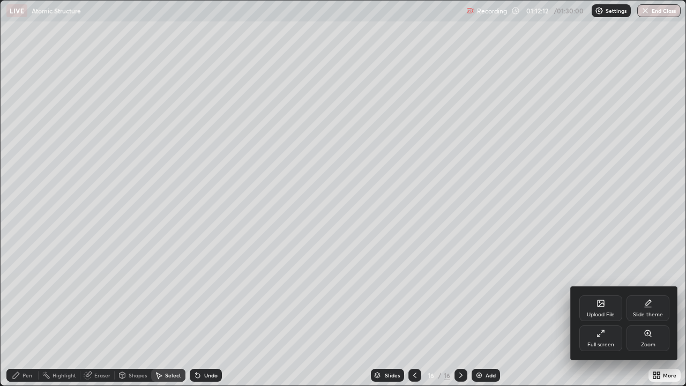
click at [603, 313] on div "Full screen" at bounding box center [601, 338] width 43 height 26
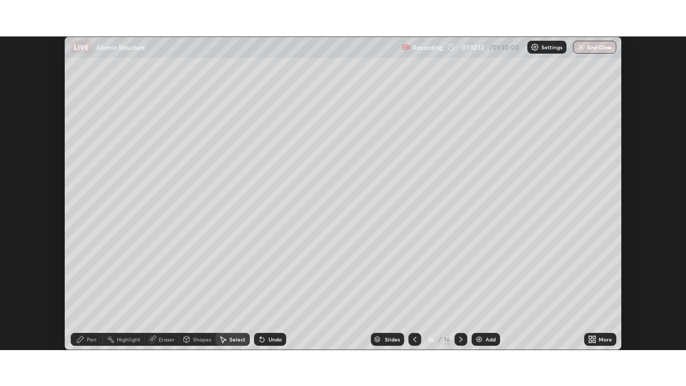
scroll to position [53305, 52932]
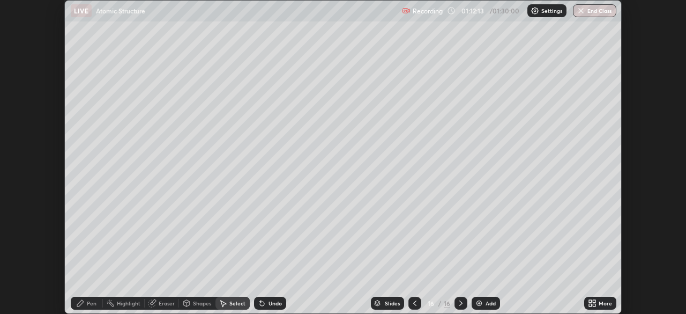
click at [604, 304] on div "More" at bounding box center [605, 302] width 13 height 5
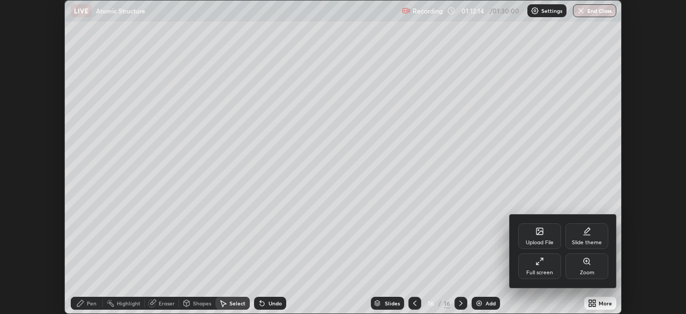
click at [541, 264] on icon at bounding box center [540, 261] width 9 height 9
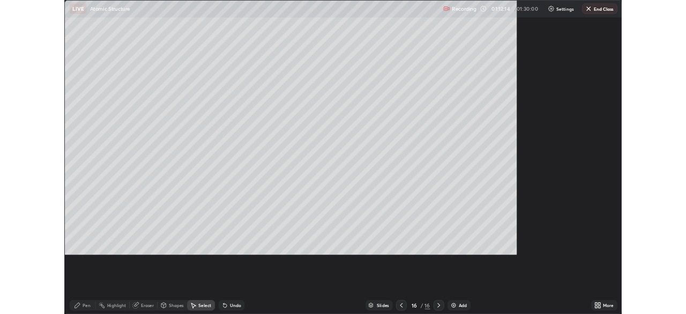
scroll to position [386, 686]
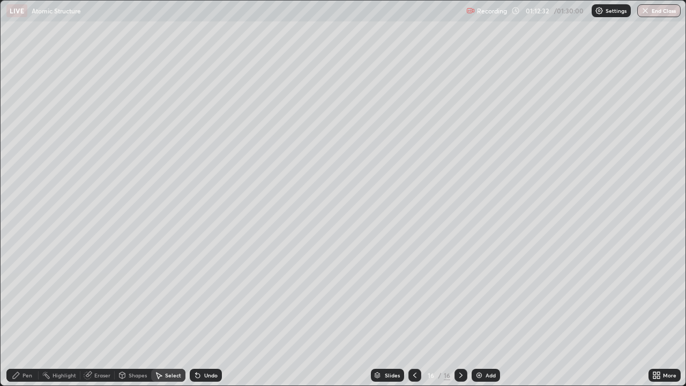
click at [21, 313] on div "Pen" at bounding box center [22, 375] width 32 height 13
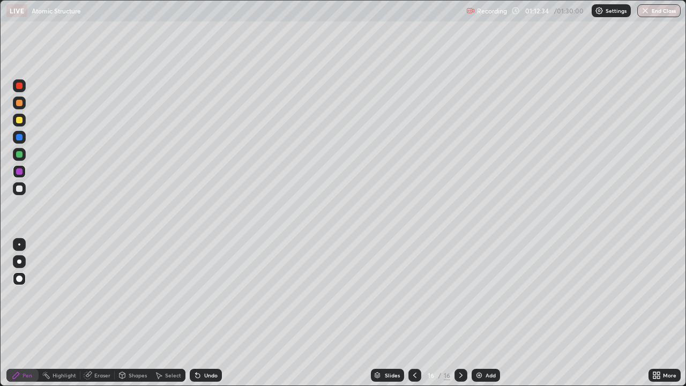
click at [19, 121] on div at bounding box center [19, 120] width 6 height 6
click at [208, 313] on div "Undo" at bounding box center [206, 375] width 32 height 13
click at [196, 313] on icon at bounding box center [198, 376] width 4 height 4
click at [137, 313] on div "Shapes" at bounding box center [138, 375] width 18 height 5
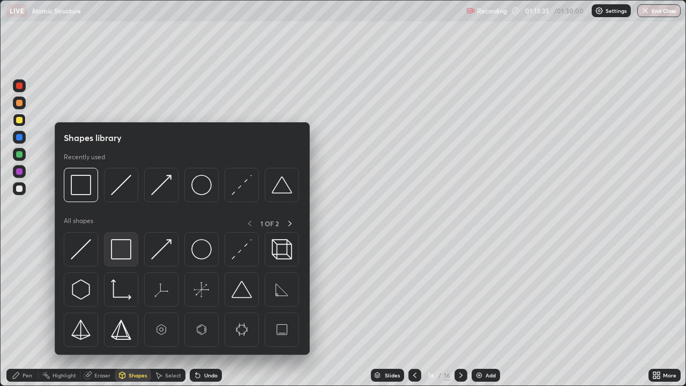
click at [124, 250] on img at bounding box center [121, 249] width 20 height 20
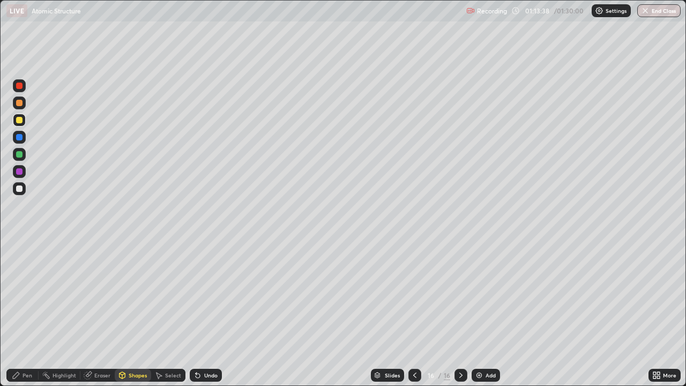
click at [210, 313] on div "Undo" at bounding box center [210, 375] width 13 height 5
click at [22, 171] on div at bounding box center [19, 171] width 6 height 6
click at [13, 155] on div at bounding box center [19, 154] width 13 height 13
click at [201, 313] on div "Undo" at bounding box center [206, 375] width 32 height 13
click at [129, 313] on div "Shapes" at bounding box center [138, 375] width 18 height 5
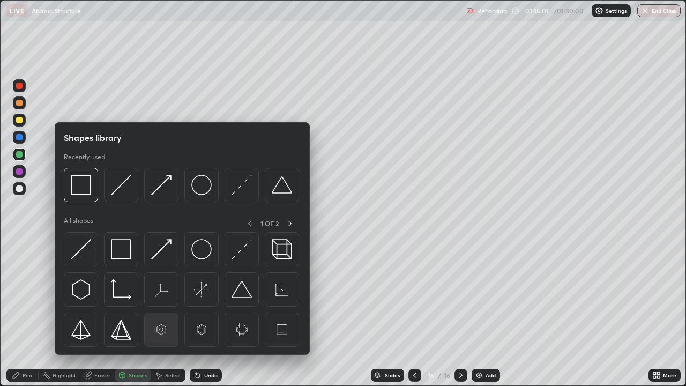
click at [167, 313] on img at bounding box center [161, 330] width 20 height 20
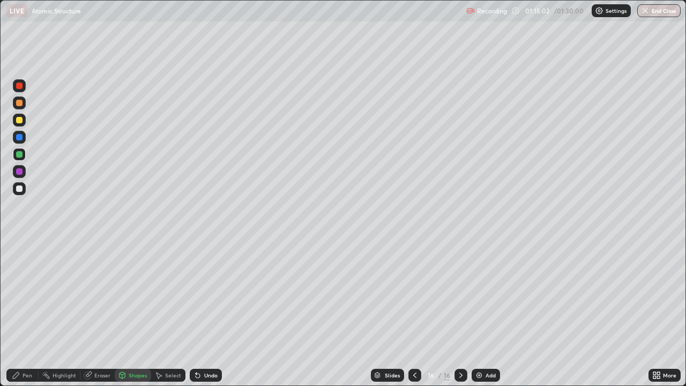
click at [208, 313] on div "Undo" at bounding box center [210, 375] width 13 height 5
click at [136, 313] on div "Shapes" at bounding box center [138, 375] width 18 height 5
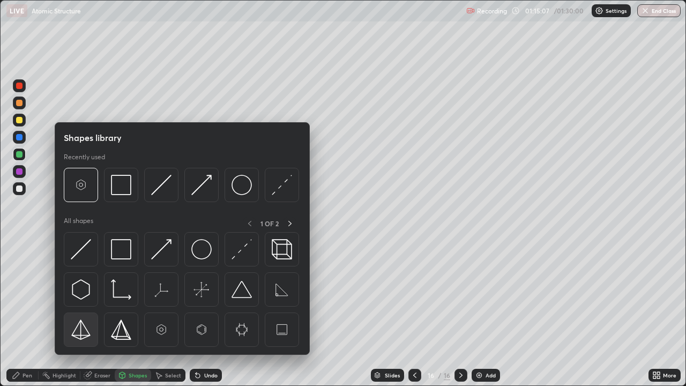
click at [84, 313] on img at bounding box center [81, 330] width 20 height 20
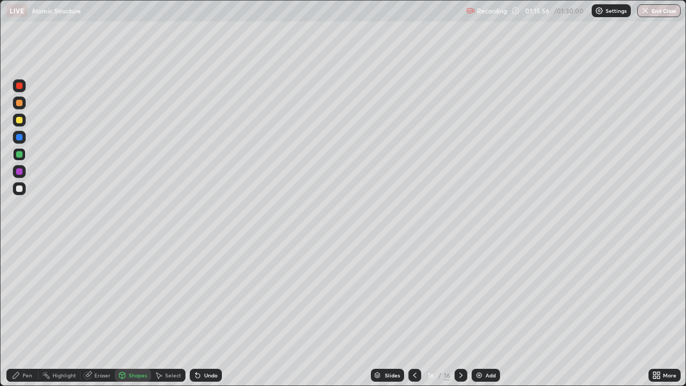
click at [482, 313] on img at bounding box center [479, 375] width 9 height 9
click at [26, 313] on div "Pen" at bounding box center [28, 375] width 10 height 5
click at [132, 313] on div "Shapes" at bounding box center [138, 375] width 18 height 5
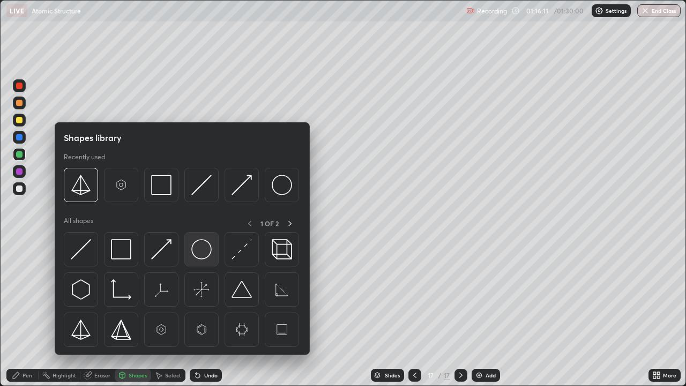
click at [196, 250] on img at bounding box center [201, 249] width 20 height 20
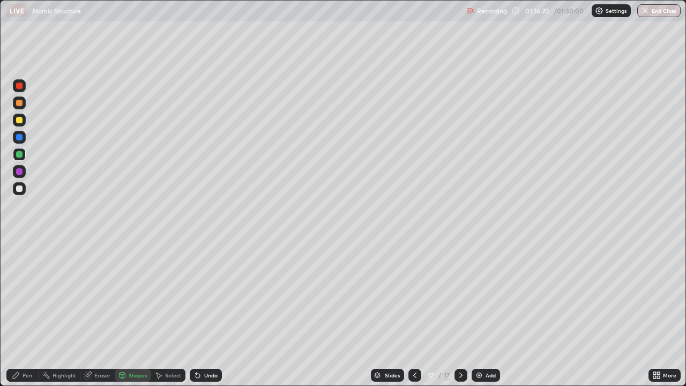
click at [166, 313] on div "Select" at bounding box center [168, 375] width 34 height 13
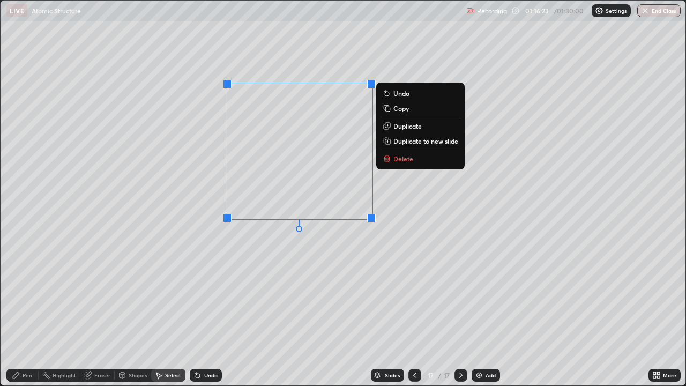
click at [253, 258] on div "0 ° Undo Copy Duplicate Duplicate to new slide Delete" at bounding box center [343, 193] width 685 height 385
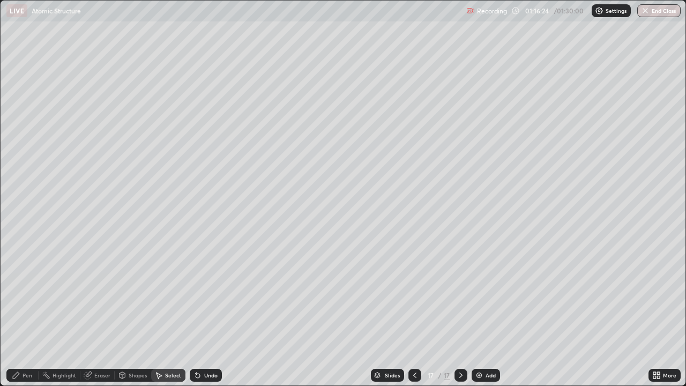
click at [135, 313] on div "Shapes" at bounding box center [138, 375] width 18 height 5
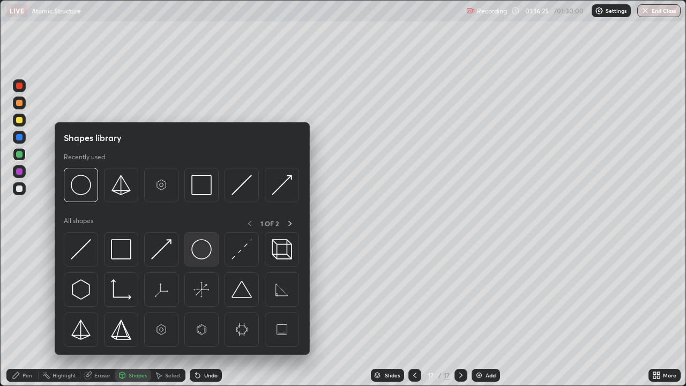
click at [199, 249] on img at bounding box center [201, 249] width 20 height 20
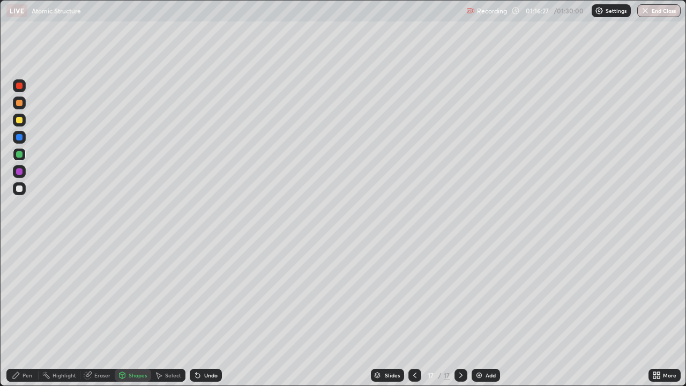
click at [204, 313] on div "Undo" at bounding box center [210, 375] width 13 height 5
click at [207, 313] on div "Undo" at bounding box center [210, 375] width 13 height 5
click at [172, 313] on div "Select" at bounding box center [173, 375] width 16 height 5
click at [245, 313] on div "0 ° Undo Copy Duplicate Duplicate to new slide Delete" at bounding box center [343, 193] width 685 height 385
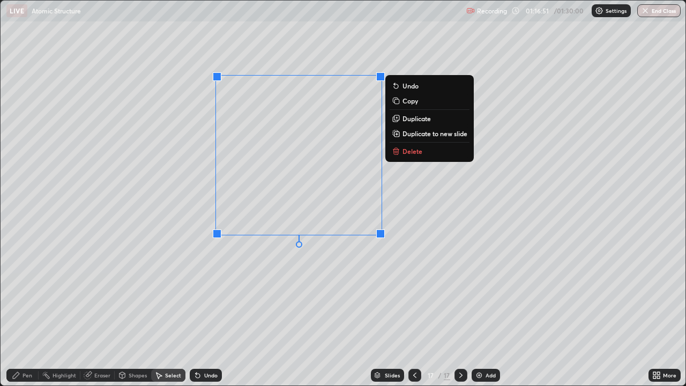
click at [272, 269] on div "0 ° Undo Copy Duplicate Duplicate to new slide Delete" at bounding box center [343, 193] width 685 height 385
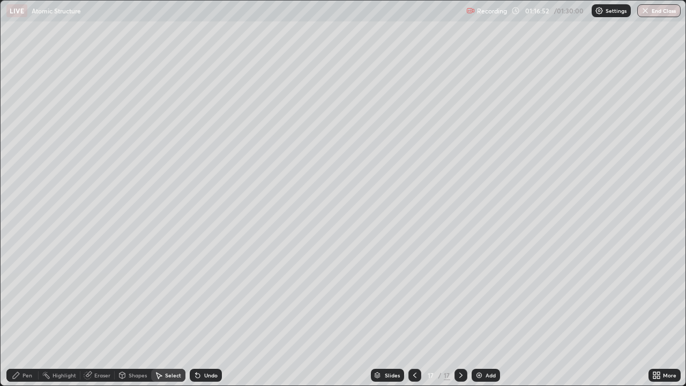
click at [26, 313] on div "Pen" at bounding box center [28, 375] width 10 height 5
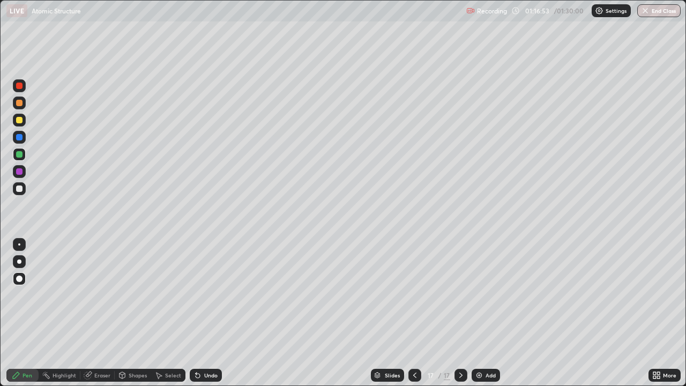
click at [21, 171] on div at bounding box center [19, 171] width 6 height 6
click at [655, 313] on icon at bounding box center [655, 377] width 3 height 3
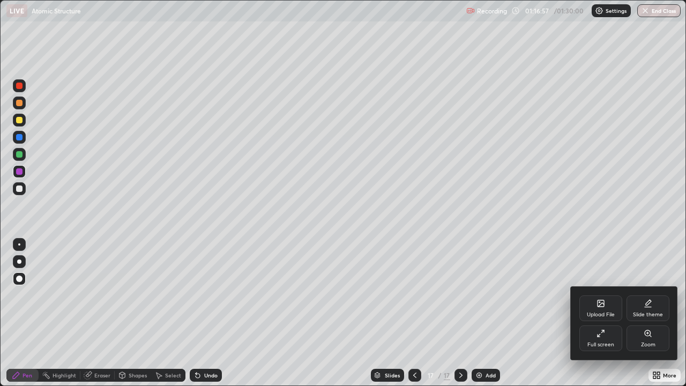
click at [603, 313] on div "Full screen" at bounding box center [601, 338] width 43 height 26
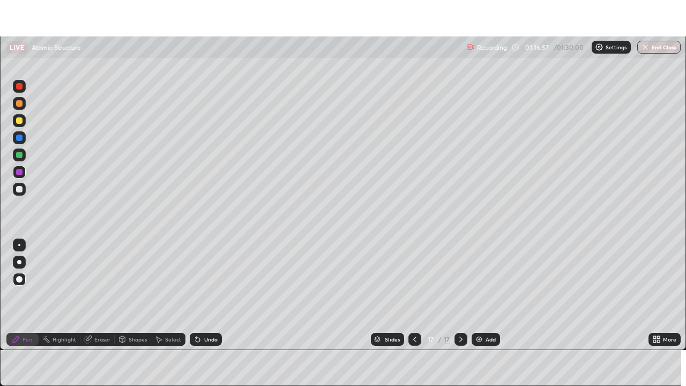
scroll to position [53305, 52932]
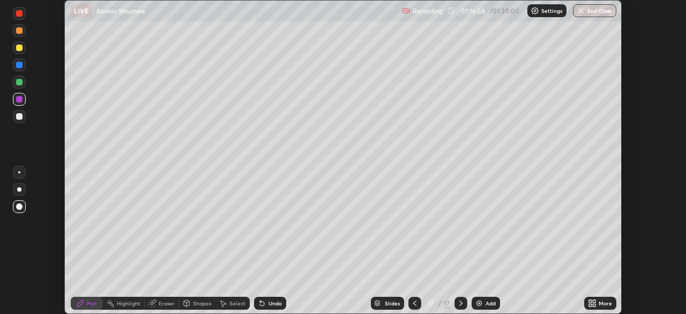
click at [590, 301] on icon at bounding box center [590, 301] width 3 height 3
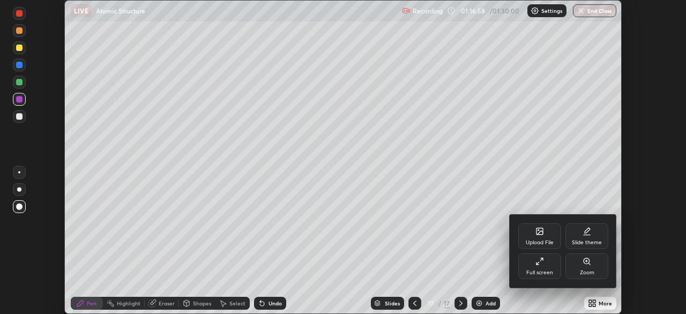
click at [544, 263] on div "Full screen" at bounding box center [539, 266] width 43 height 26
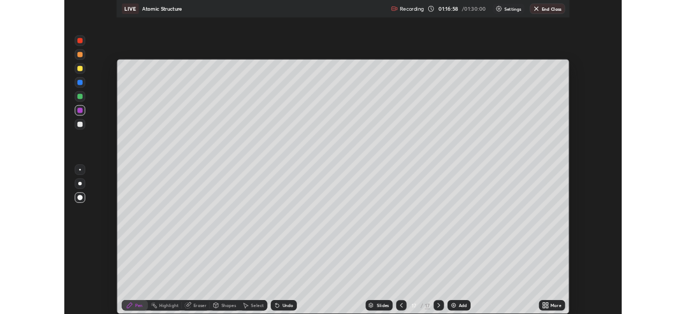
scroll to position [386, 686]
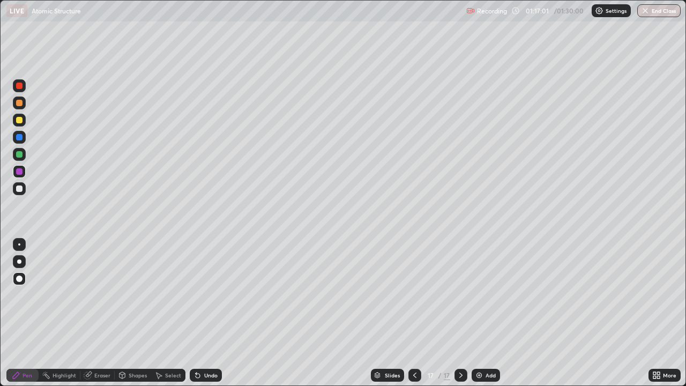
click at [20, 137] on div at bounding box center [19, 137] width 6 height 6
click at [24, 118] on div at bounding box center [19, 120] width 13 height 13
click at [21, 188] on div at bounding box center [19, 189] width 6 height 6
click at [25, 313] on div "Pen" at bounding box center [28, 375] width 10 height 5
click at [19, 139] on div at bounding box center [19, 137] width 6 height 6
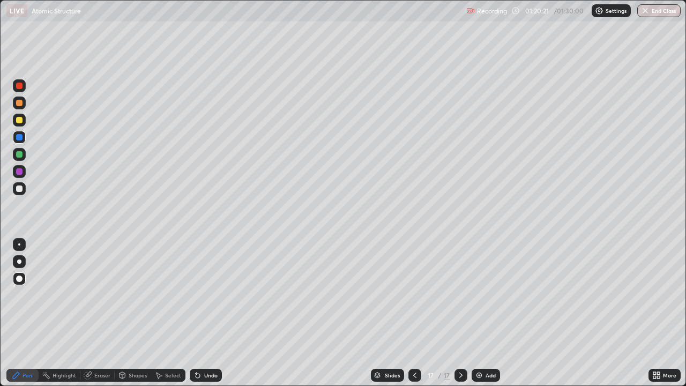
click at [16, 172] on div at bounding box center [19, 171] width 13 height 13
click at [488, 313] on div "Add" at bounding box center [491, 375] width 10 height 5
click at [20, 154] on div at bounding box center [19, 154] width 6 height 6
click at [132, 313] on div "Shapes" at bounding box center [138, 375] width 18 height 5
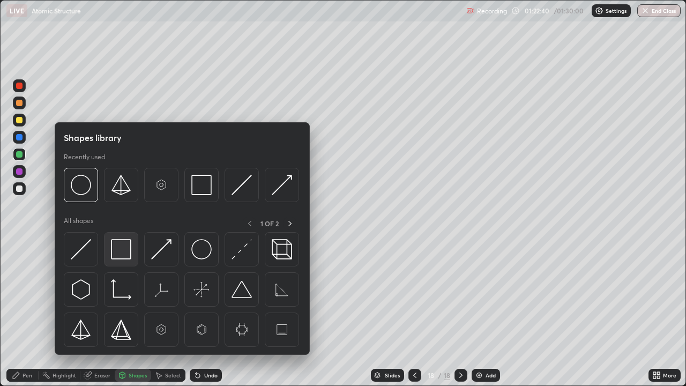
click at [120, 249] on img at bounding box center [121, 249] width 20 height 20
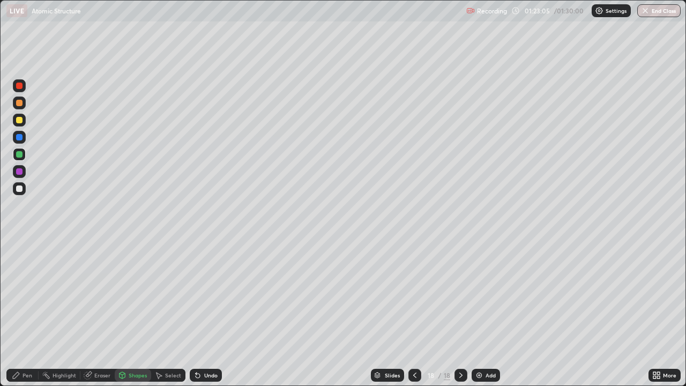
click at [19, 155] on div at bounding box center [19, 154] width 6 height 6
click at [20, 120] on div at bounding box center [19, 120] width 6 height 6
click at [204, 313] on div "Undo" at bounding box center [210, 375] width 13 height 5
click at [23, 313] on div "Pen" at bounding box center [28, 375] width 10 height 5
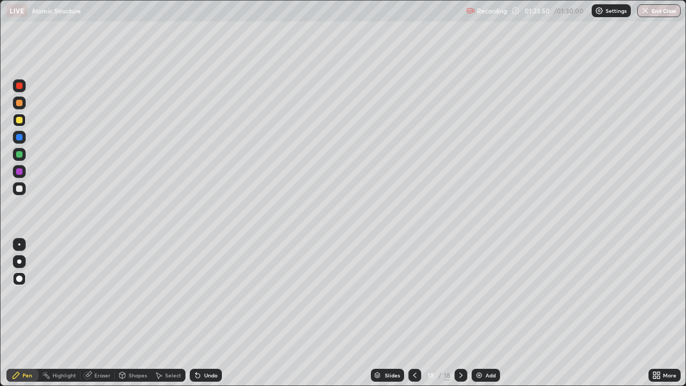
click at [203, 313] on div "Undo" at bounding box center [206, 375] width 32 height 13
click at [17, 191] on div at bounding box center [19, 189] width 6 height 6
click at [20, 154] on div at bounding box center [19, 154] width 6 height 6
click at [20, 120] on div at bounding box center [19, 120] width 6 height 6
click at [19, 187] on div at bounding box center [19, 189] width 6 height 6
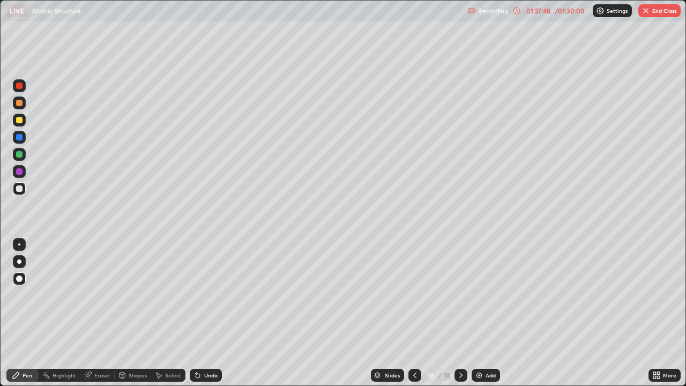
click at [201, 313] on icon at bounding box center [198, 375] width 9 height 9
click at [484, 313] on div "Add" at bounding box center [486, 375] width 28 height 13
click at [414, 313] on icon at bounding box center [415, 375] width 9 height 9
click at [459, 313] on icon at bounding box center [461, 375] width 9 height 9
click at [659, 16] on button "End Class" at bounding box center [660, 10] width 42 height 13
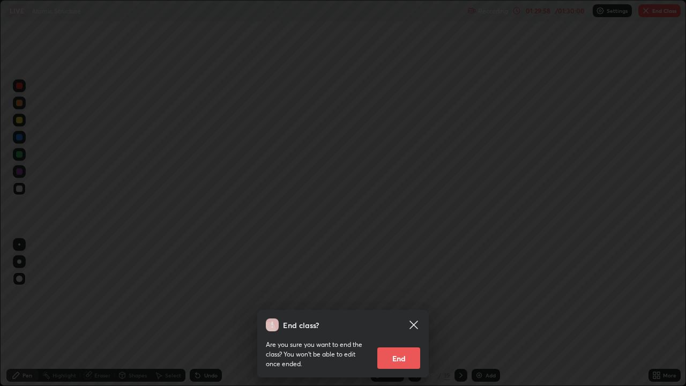
click at [397, 313] on button "End" at bounding box center [398, 357] width 43 height 21
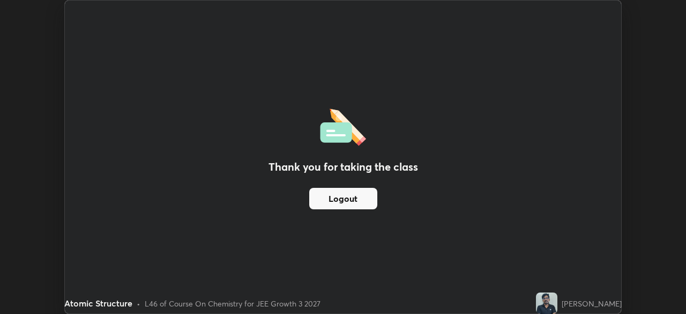
scroll to position [53305, 52932]
